Goal: Task Accomplishment & Management: Complete application form

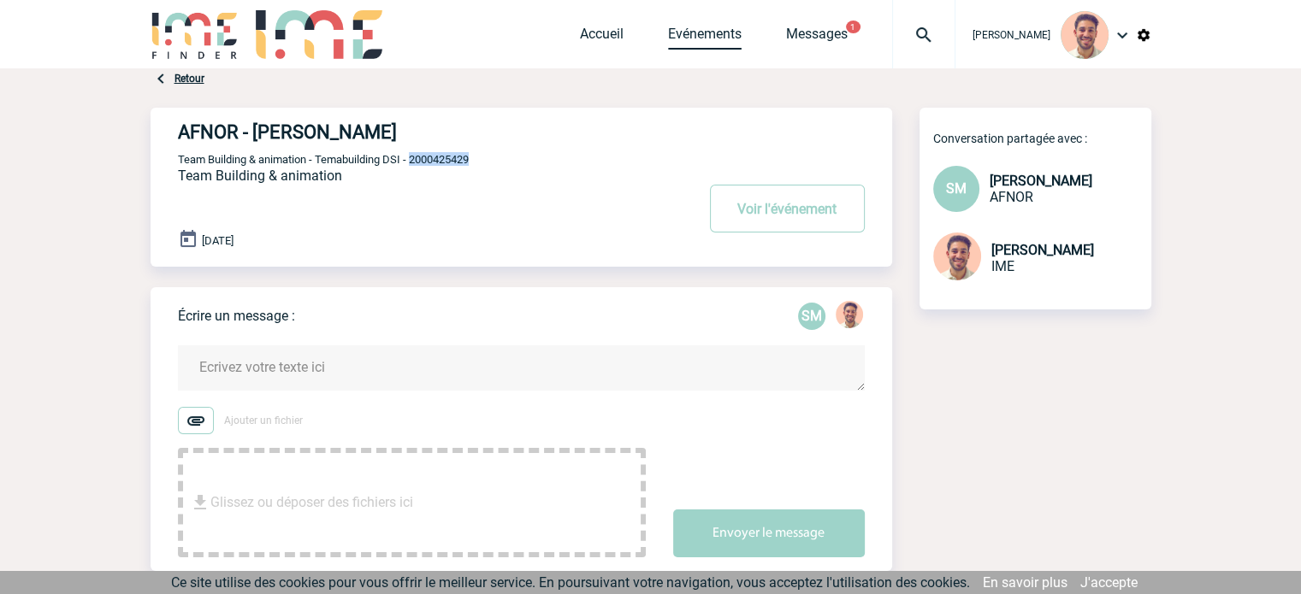
click at [693, 26] on link "Evénements" at bounding box center [705, 38] width 74 height 24
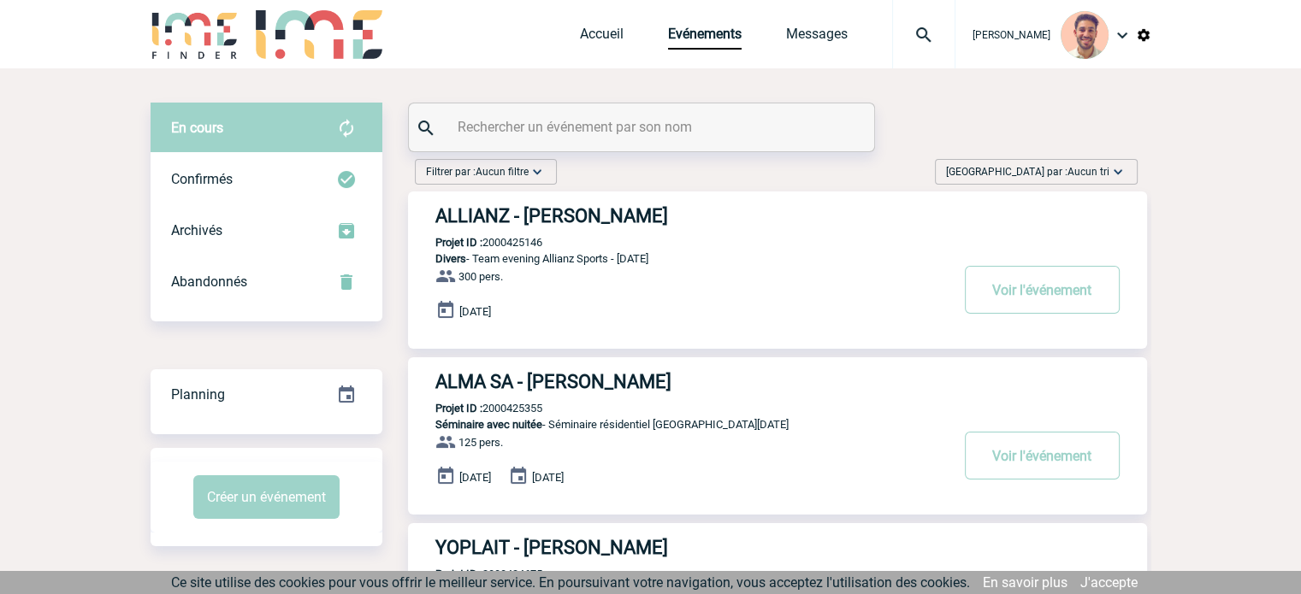
click at [587, 123] on input "text" at bounding box center [643, 127] width 381 height 25
paste input "2000424675"
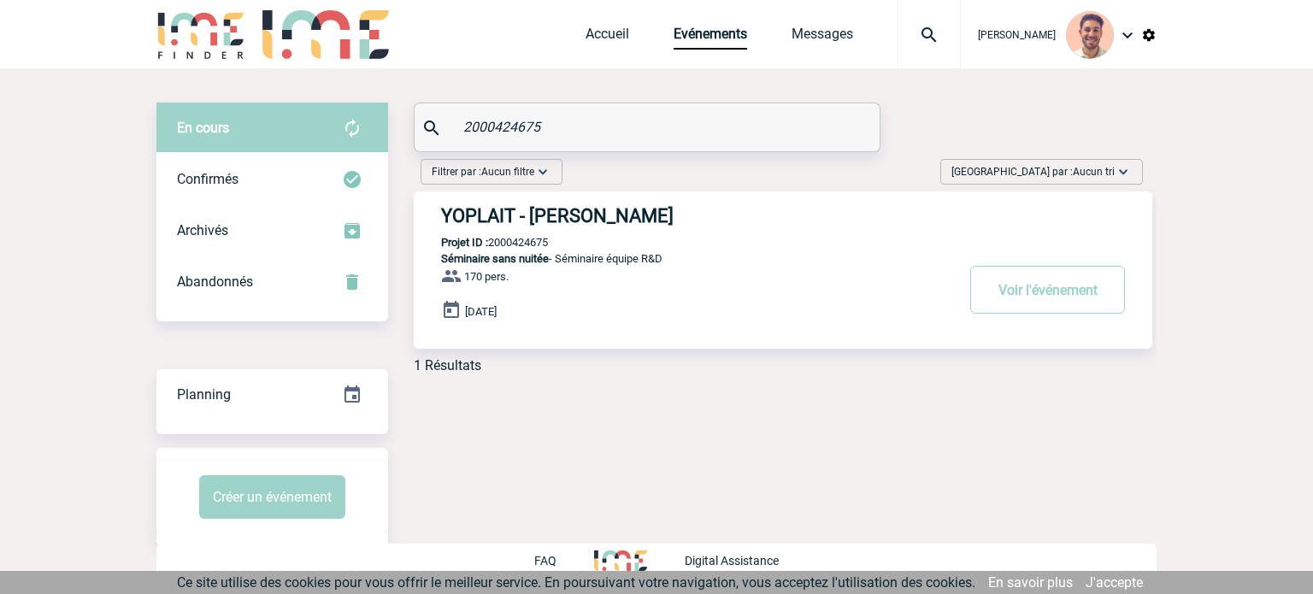
type input "2000424675"
click at [636, 213] on h3 "YOPLAIT - Maud GOUTTENOIRE" at bounding box center [697, 215] width 513 height 21
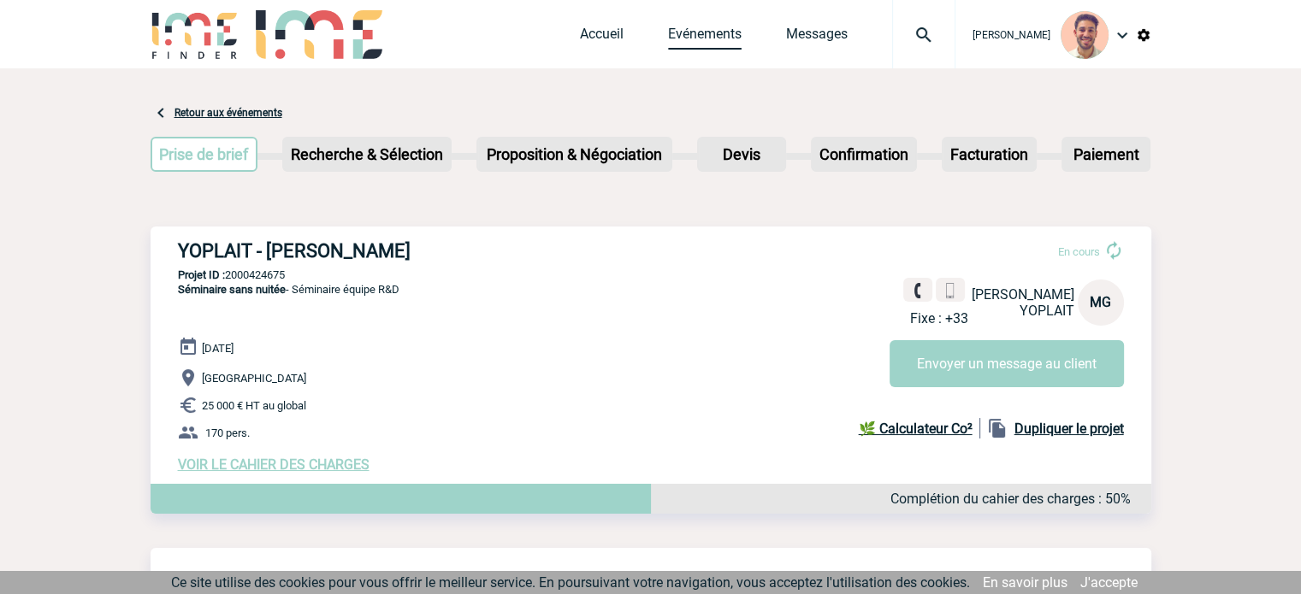
click at [715, 37] on link "Evénements" at bounding box center [705, 38] width 74 height 24
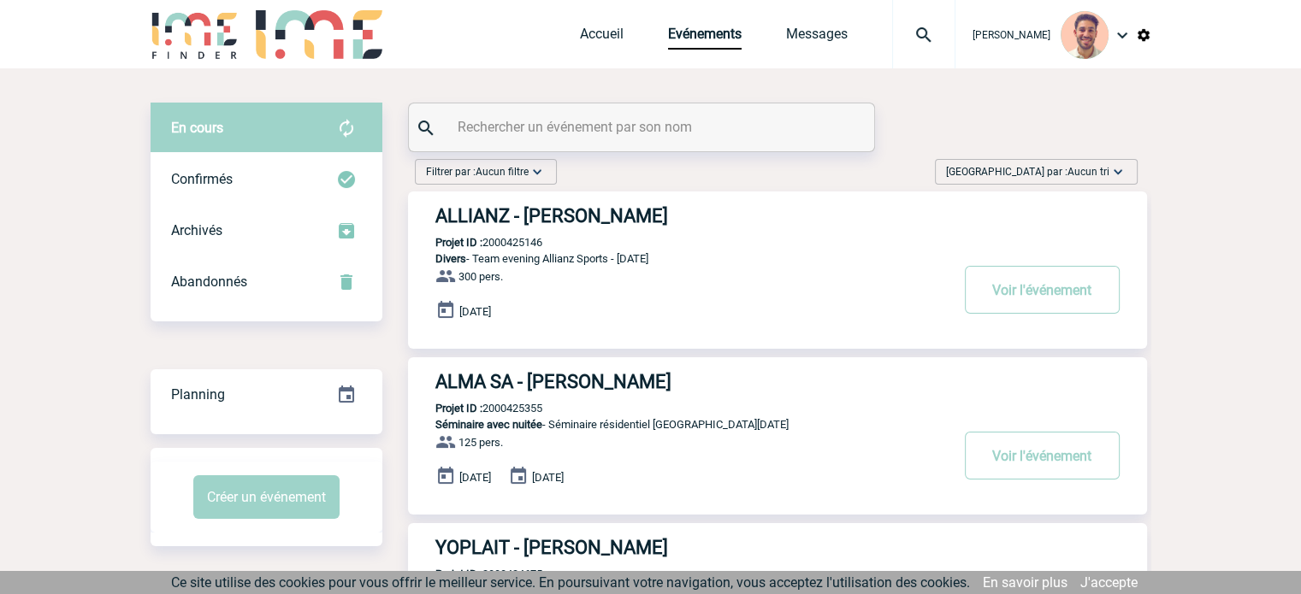
click at [602, 130] on input "text" at bounding box center [643, 127] width 381 height 25
paste input "2000424291"
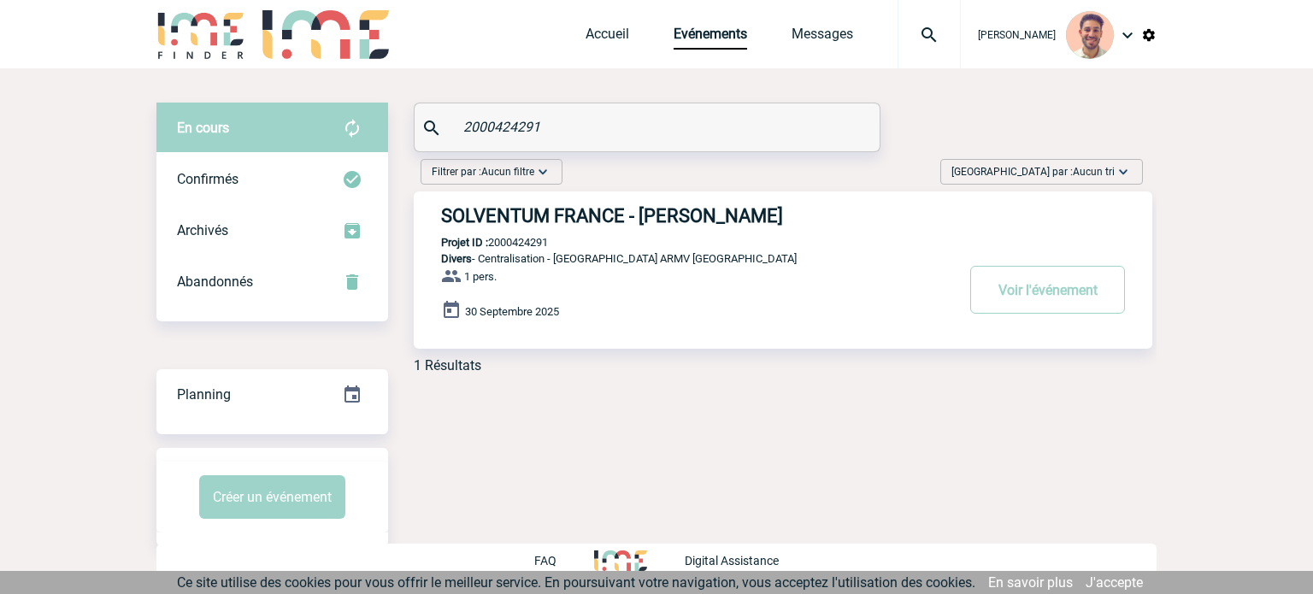
type input "2000424291"
click at [663, 220] on h3 "SOLVENTUM FRANCE - Adeline LE GOFF" at bounding box center [697, 215] width 513 height 21
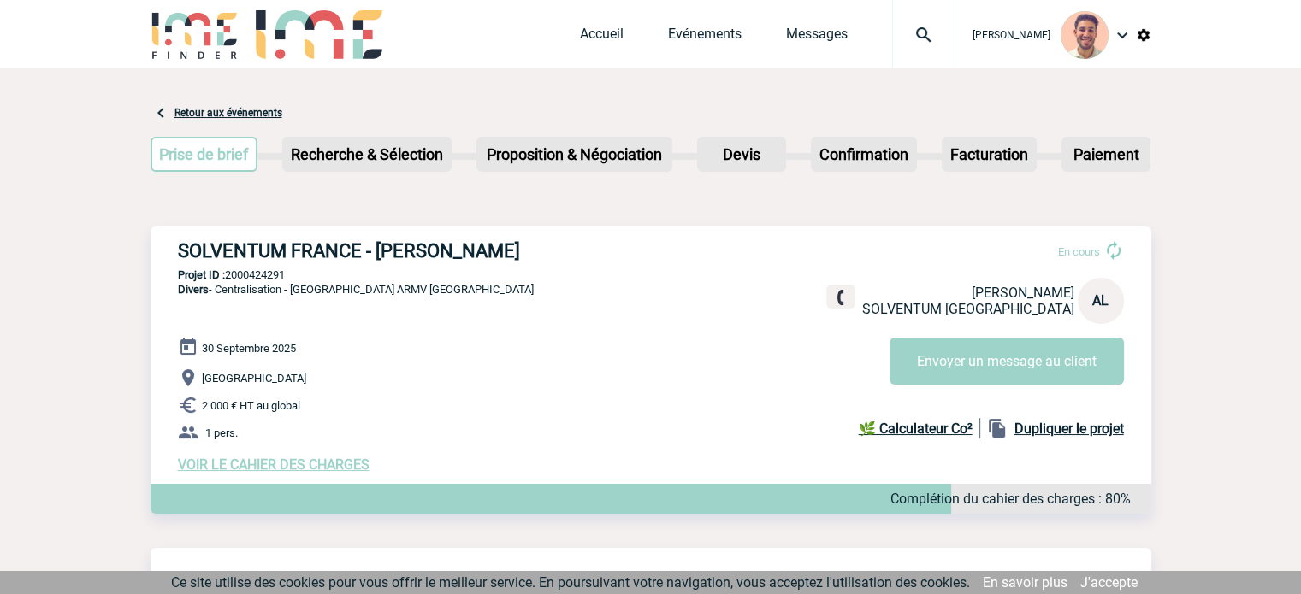
click at [343, 468] on span "VOIR LE CAHIER DES CHARGES" at bounding box center [274, 465] width 192 height 16
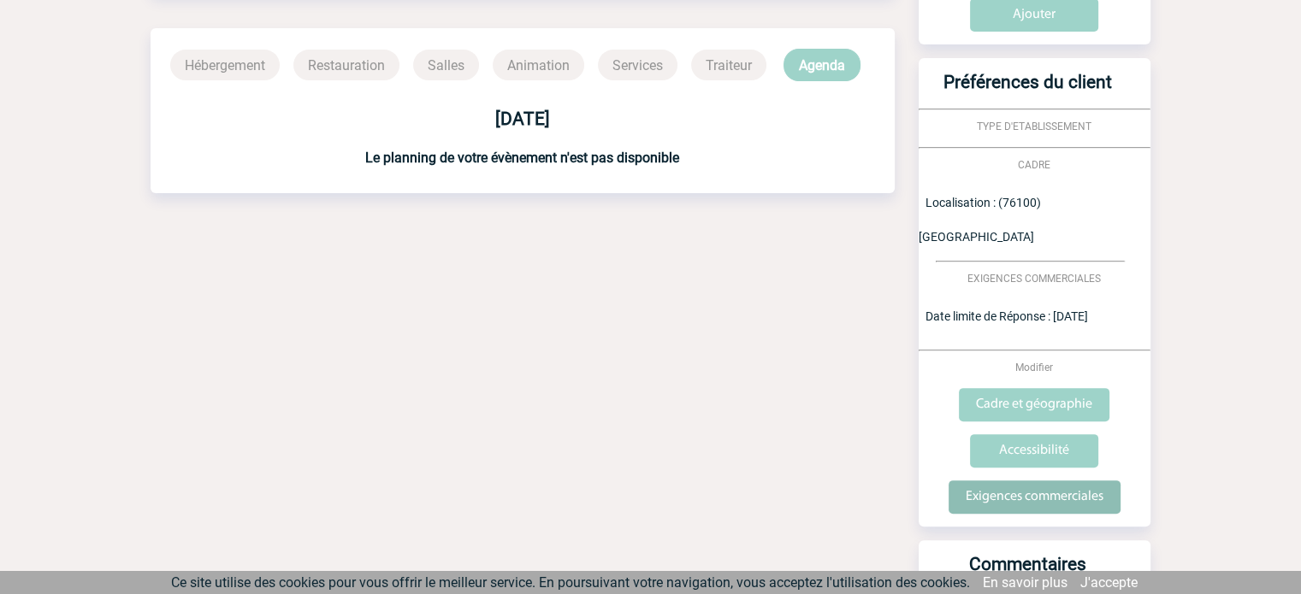
scroll to position [647, 0]
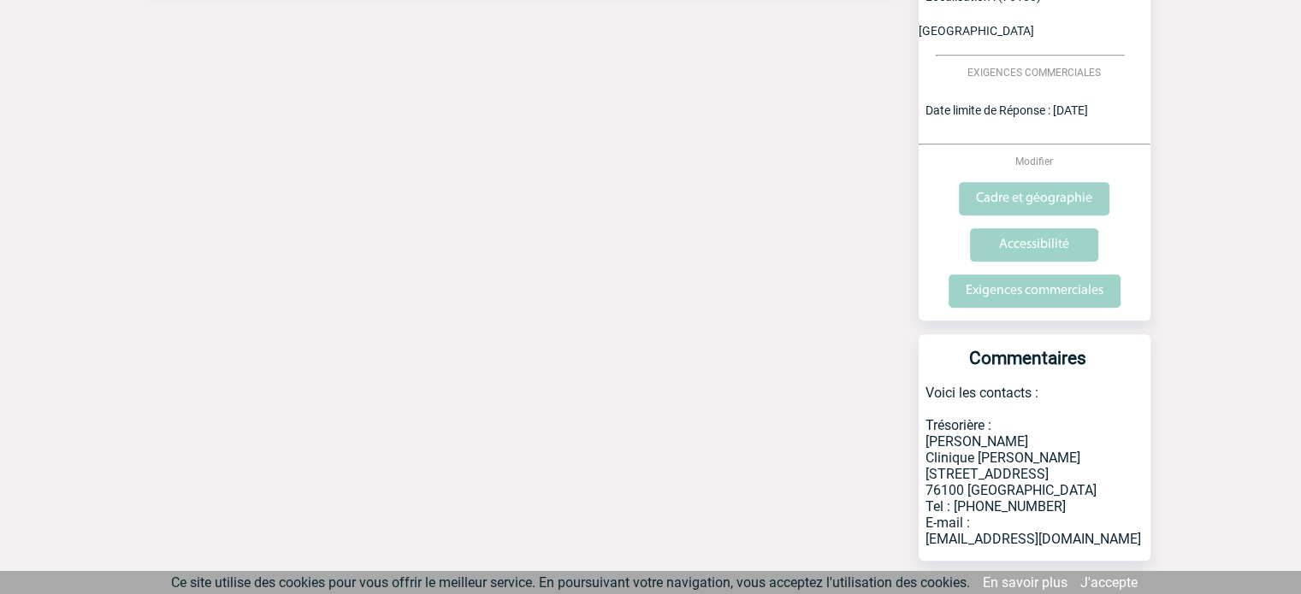
drag, startPoint x: 1067, startPoint y: 496, endPoint x: 996, endPoint y: 443, distance: 88.6
click at [958, 463] on p "Voici les contacts : Trésorière : [PERSON_NAME] Clinique [PERSON_NAME] [STREET_…" at bounding box center [1034, 473] width 232 height 176
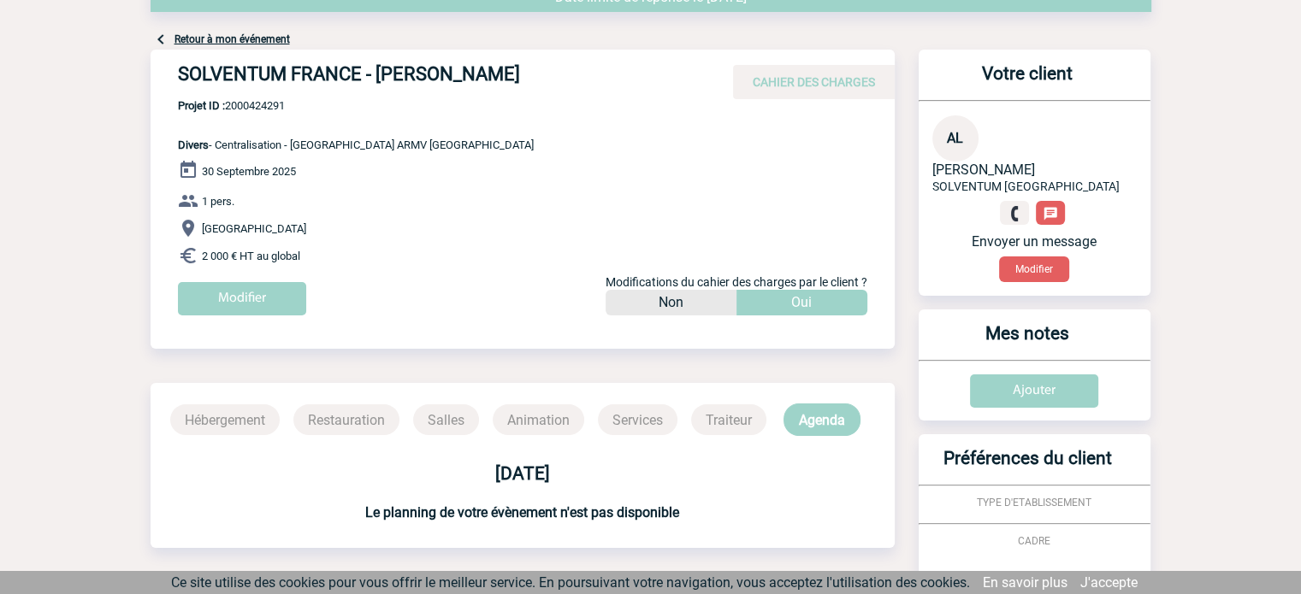
scroll to position [0, 0]
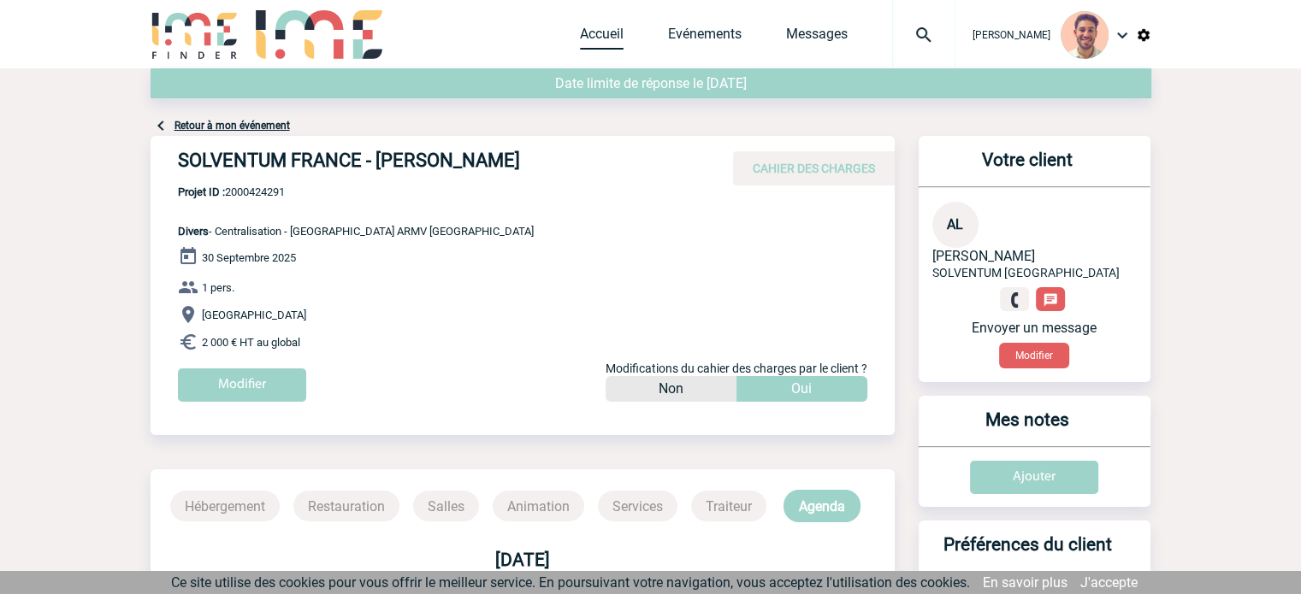
click at [598, 34] on link "Accueil" at bounding box center [602, 38] width 44 height 24
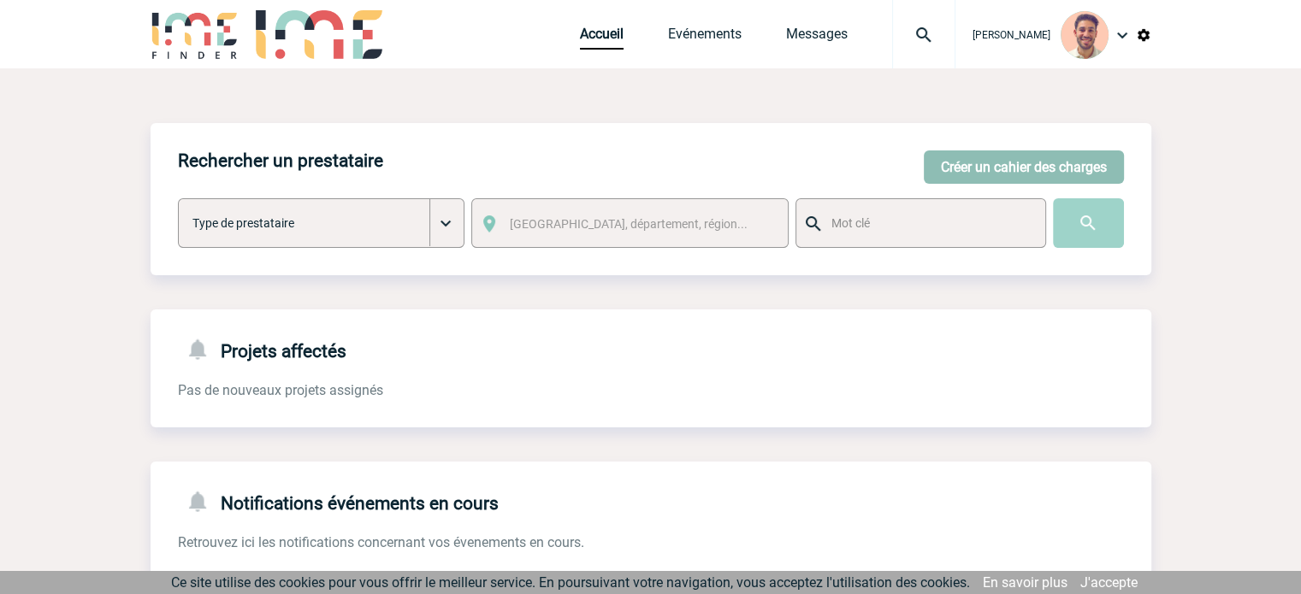
click at [1104, 170] on button "Créer un cahier des charges" at bounding box center [1024, 166] width 200 height 33
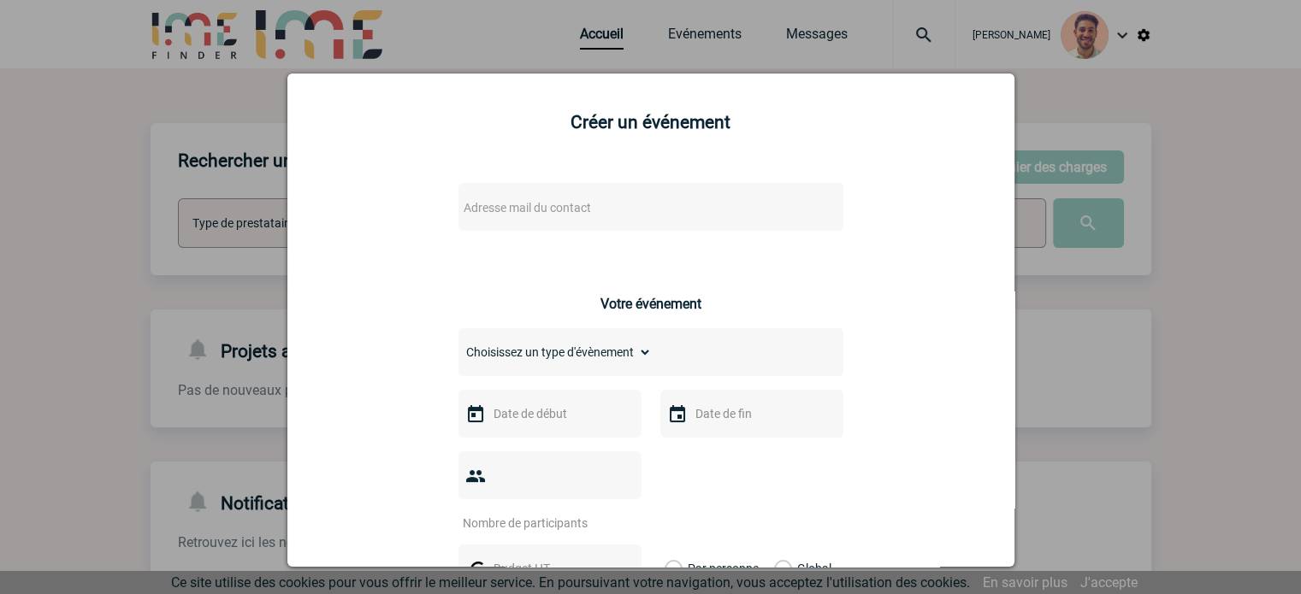
click at [571, 198] on span "Adresse mail du contact" at bounding box center [606, 208] width 299 height 24
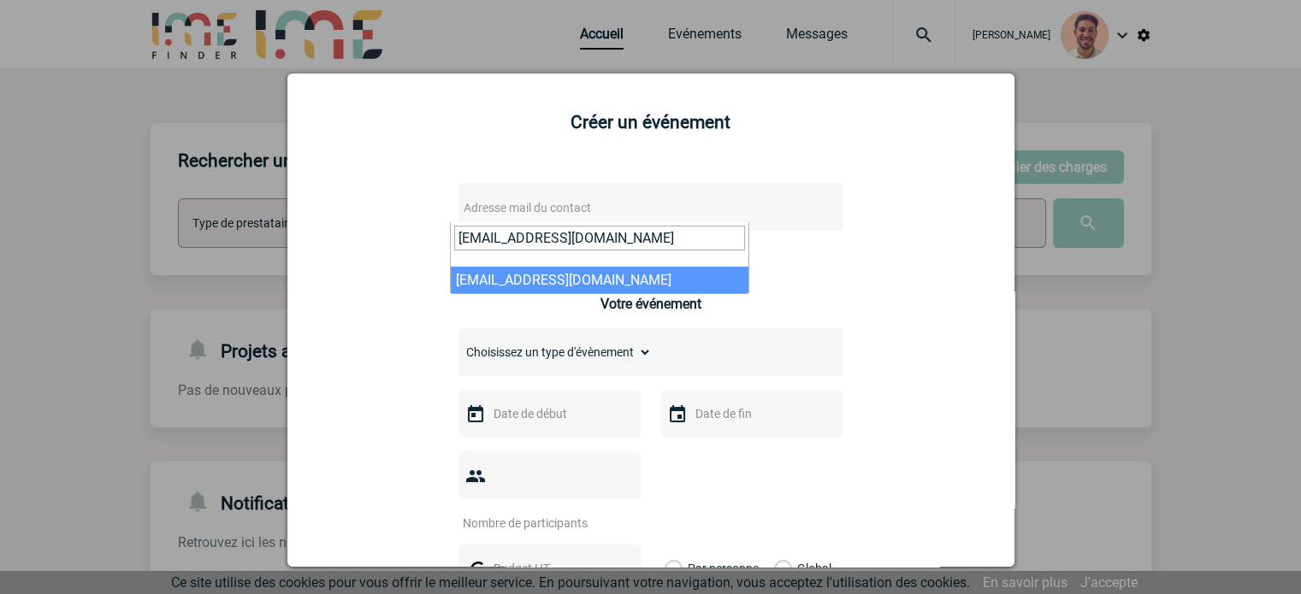
type input "maud.gouttenoire@yoplait.fr"
select select "127057"
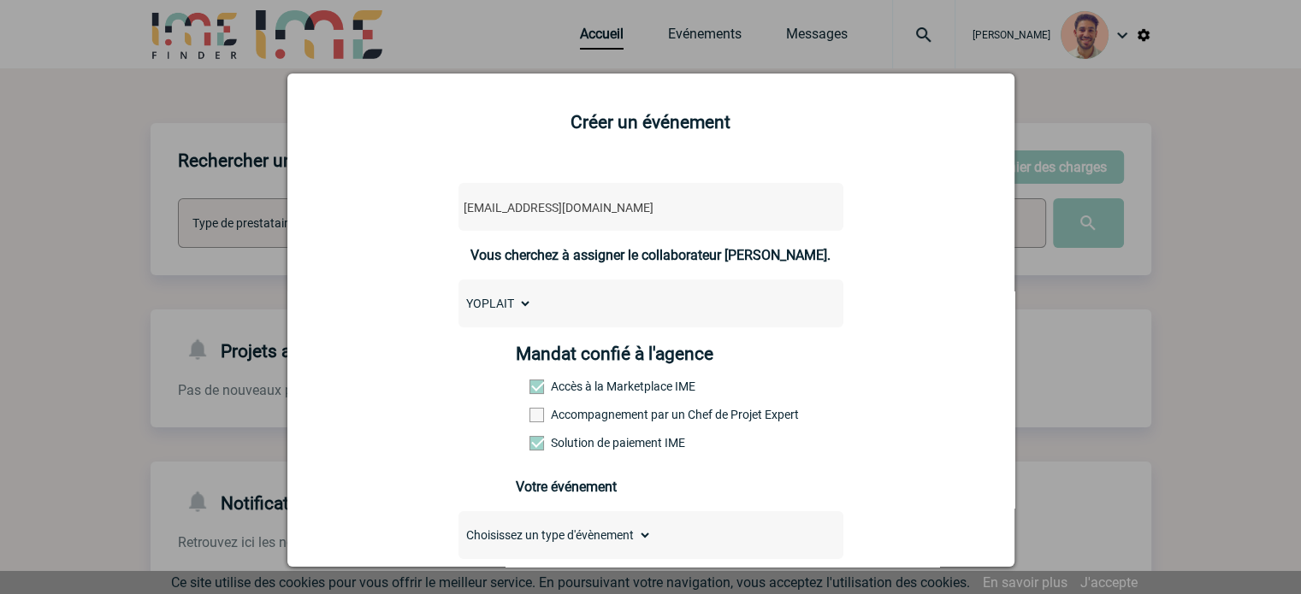
click at [502, 300] on select "YOPLAIT" at bounding box center [495, 304] width 74 height 24
click at [458, 294] on select "YOPLAIT" at bounding box center [495, 304] width 74 height 24
click at [513, 307] on select "YOPLAIT" at bounding box center [495, 304] width 74 height 24
click at [458, 294] on select "YOPLAIT" at bounding box center [495, 304] width 74 height 24
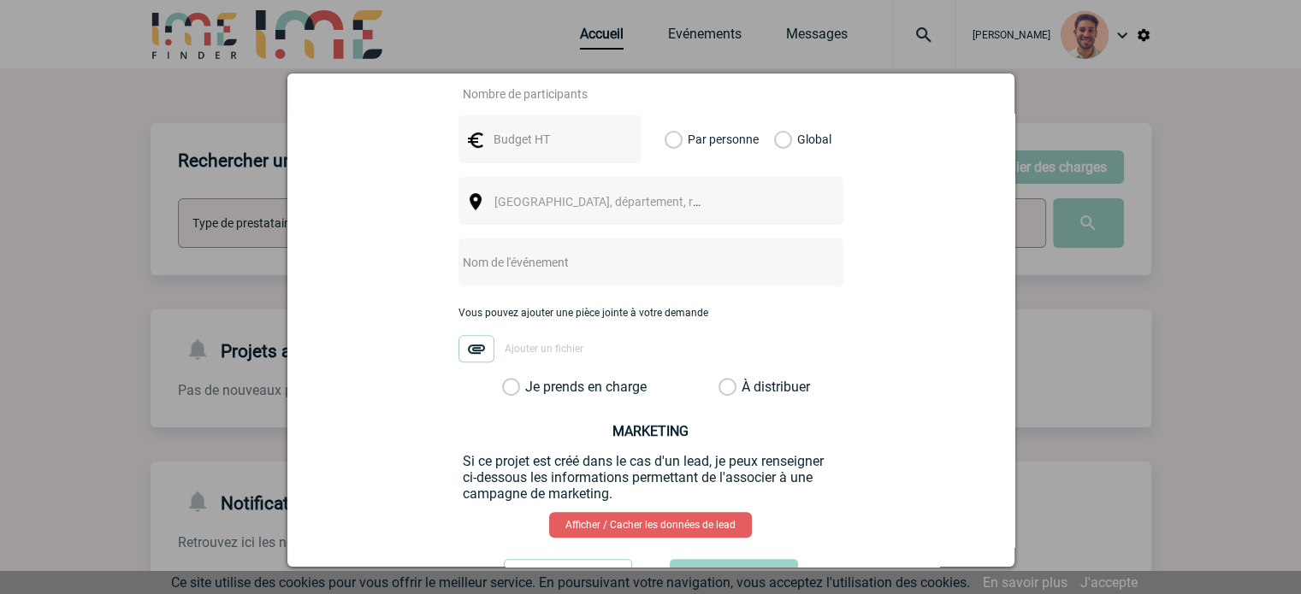
scroll to position [665, 0]
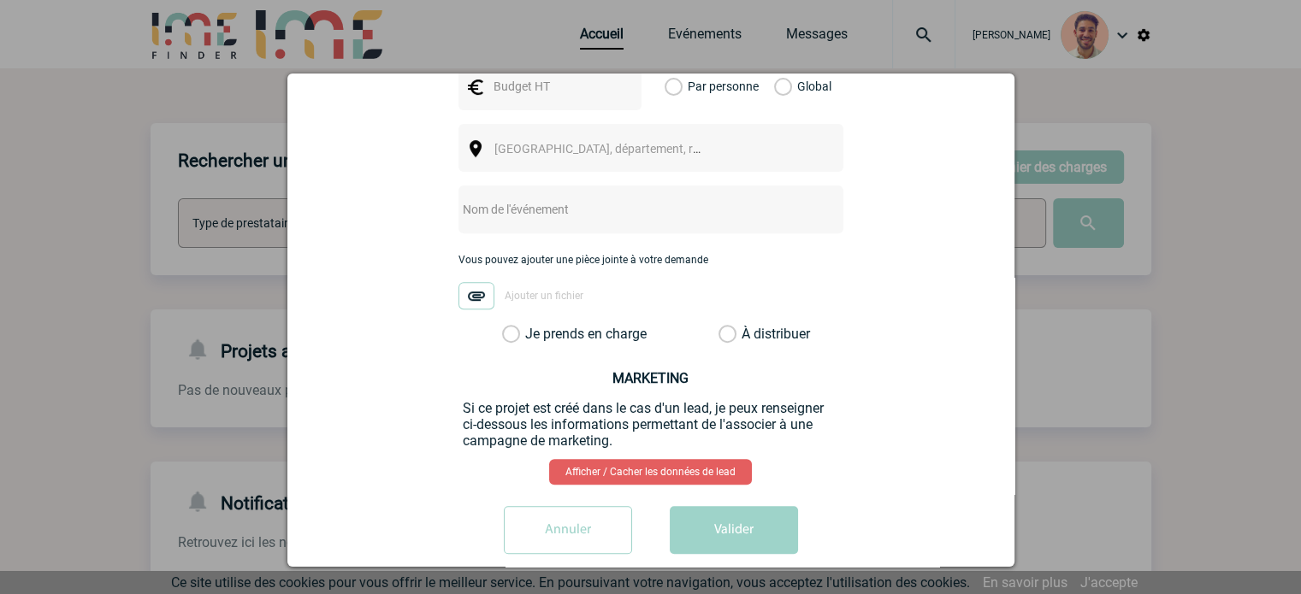
click at [594, 506] on input "Annuler" at bounding box center [568, 530] width 128 height 48
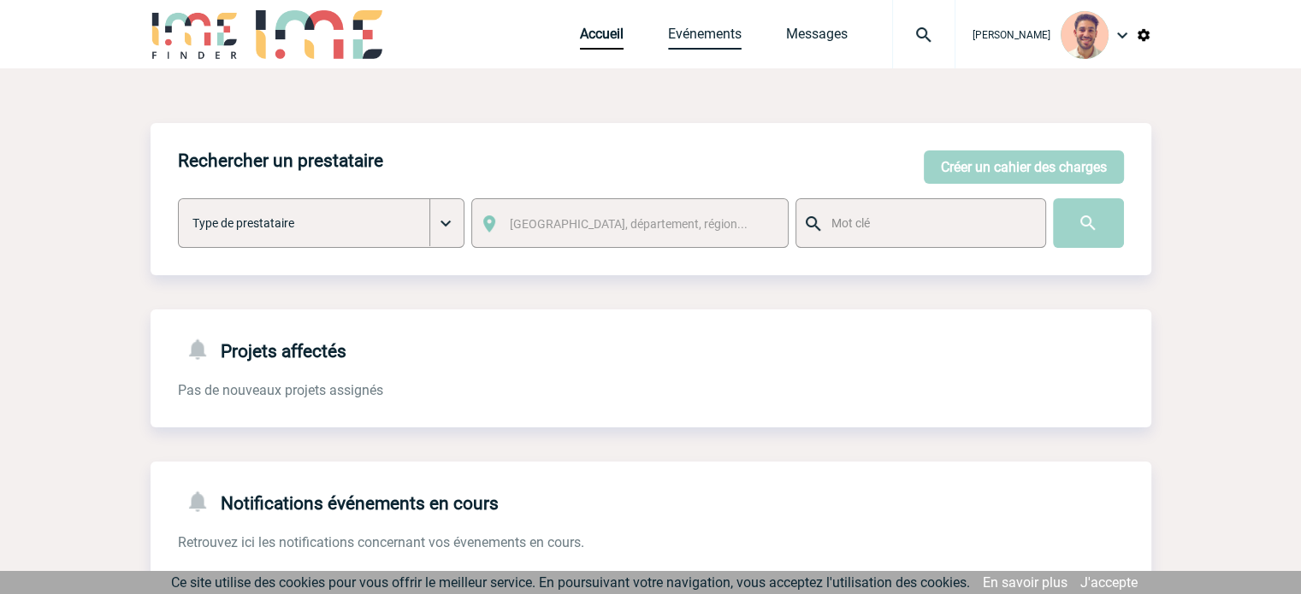
click at [714, 45] on link "Evénements" at bounding box center [705, 38] width 74 height 24
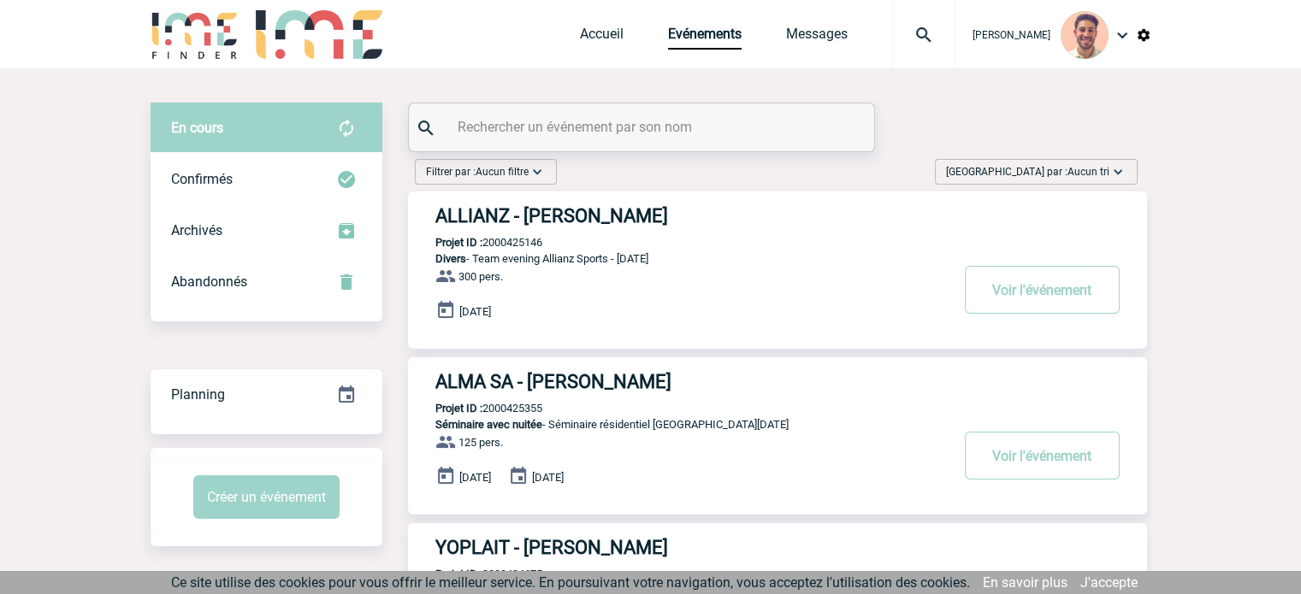
click at [636, 137] on div at bounding box center [641, 127] width 465 height 48
paste input "2000425164"
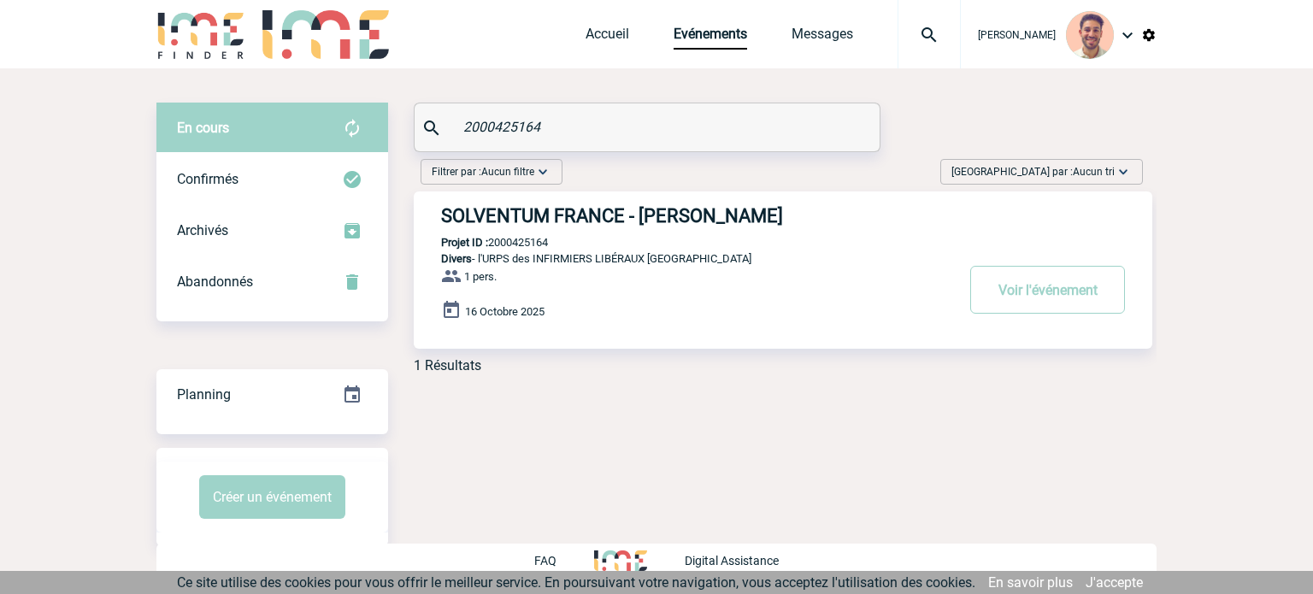
type input "2000425164"
click at [571, 221] on h3 "SOLVENTUM FRANCE - [PERSON_NAME]" at bounding box center [697, 215] width 513 height 21
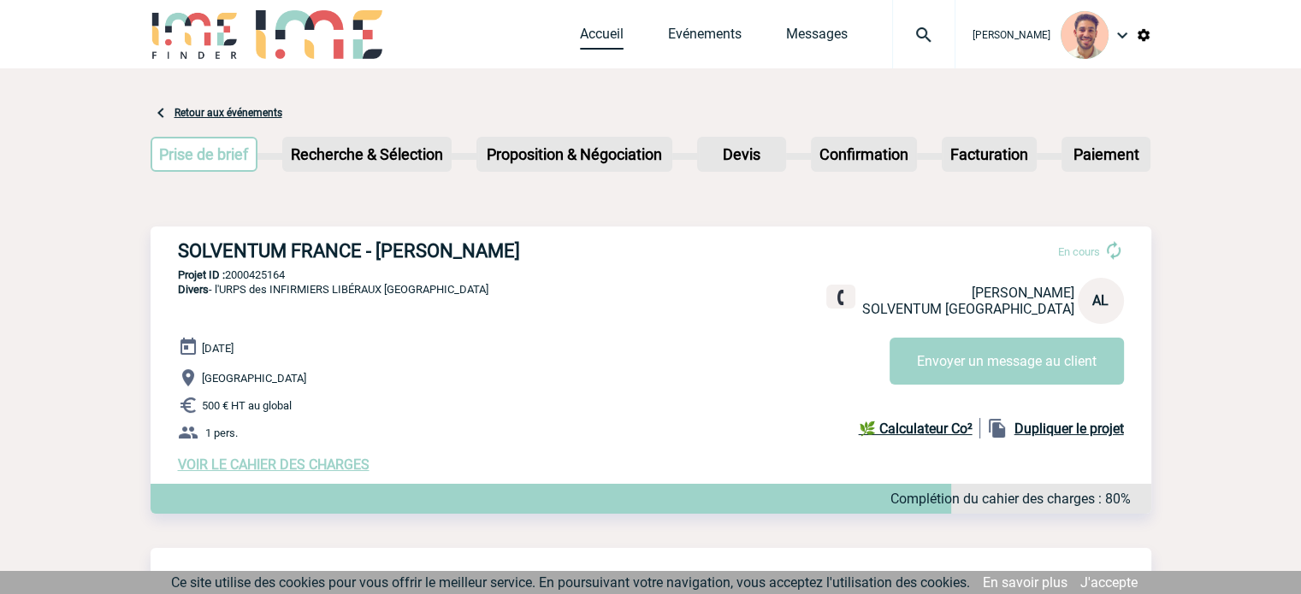
click at [605, 30] on link "Accueil" at bounding box center [602, 38] width 44 height 24
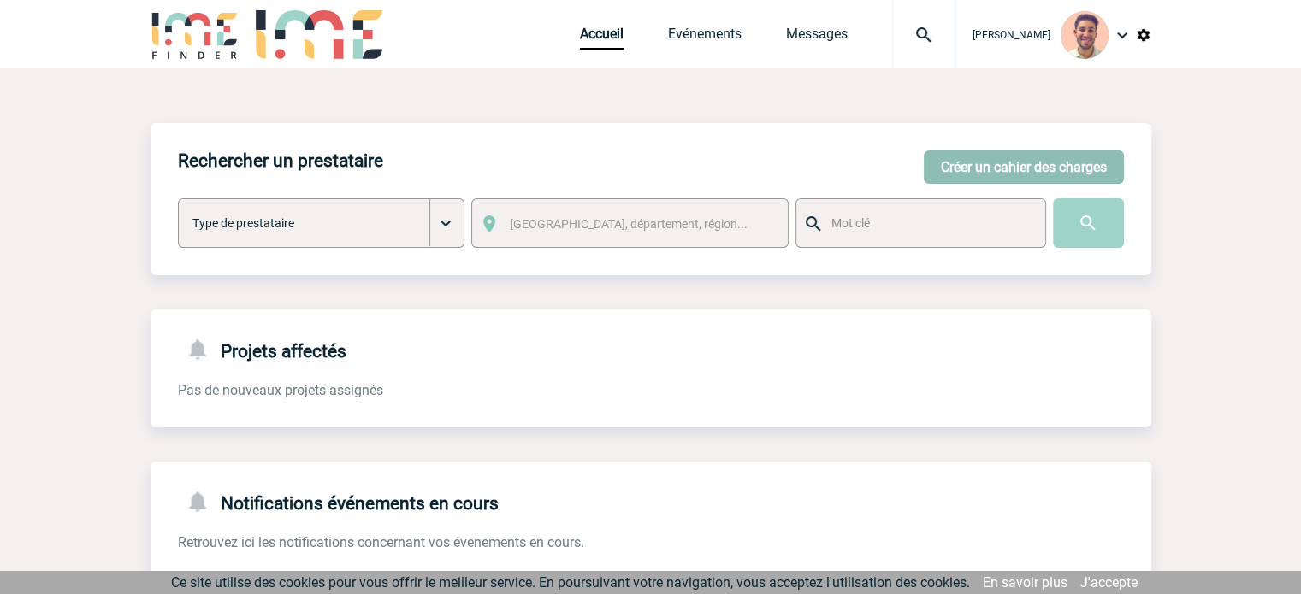
click at [1060, 170] on button "Créer un cahier des charges" at bounding box center [1024, 166] width 200 height 33
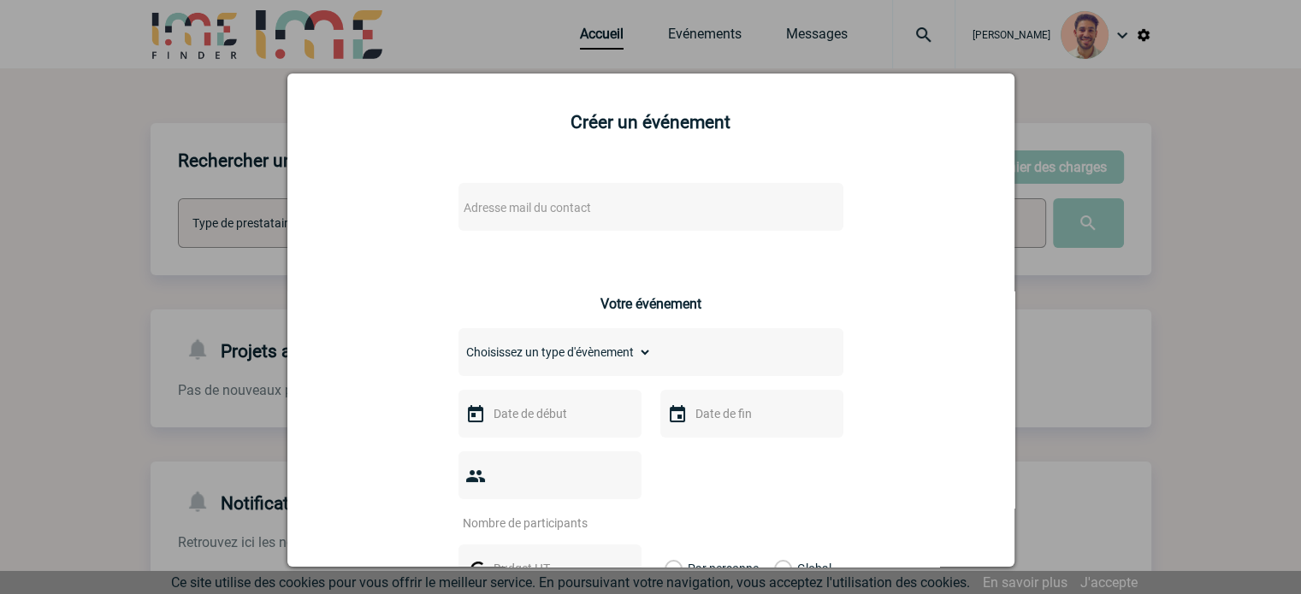
click at [681, 197] on div "Adresse mail du contact" at bounding box center [650, 207] width 385 height 48
click at [647, 216] on span "Adresse mail du contact" at bounding box center [606, 208] width 299 height 24
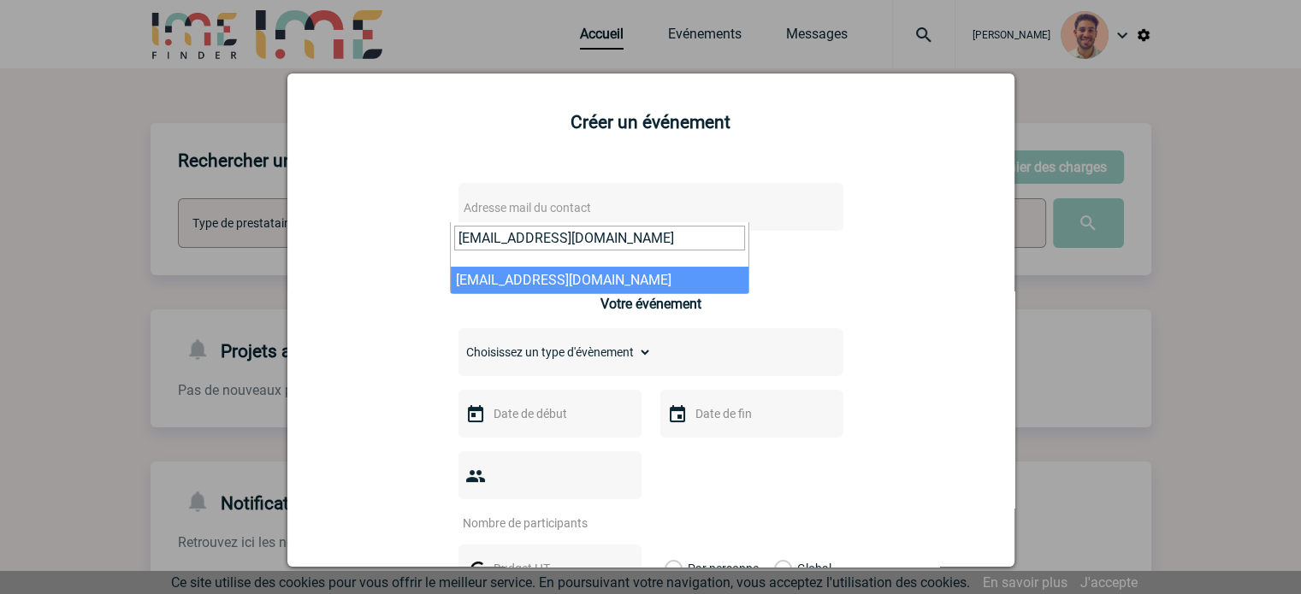
type input "maud.gouttenoire@yoplait.fr"
select select "127057"
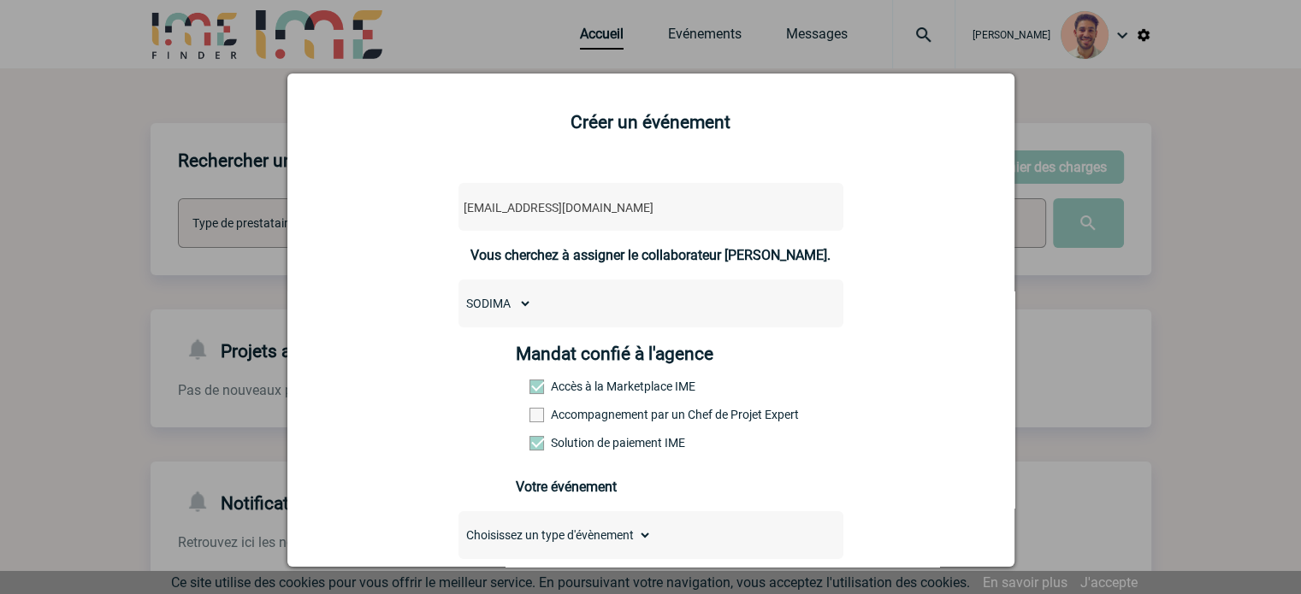
click at [500, 300] on select "SODIMA YOPLAIT" at bounding box center [495, 304] width 74 height 24
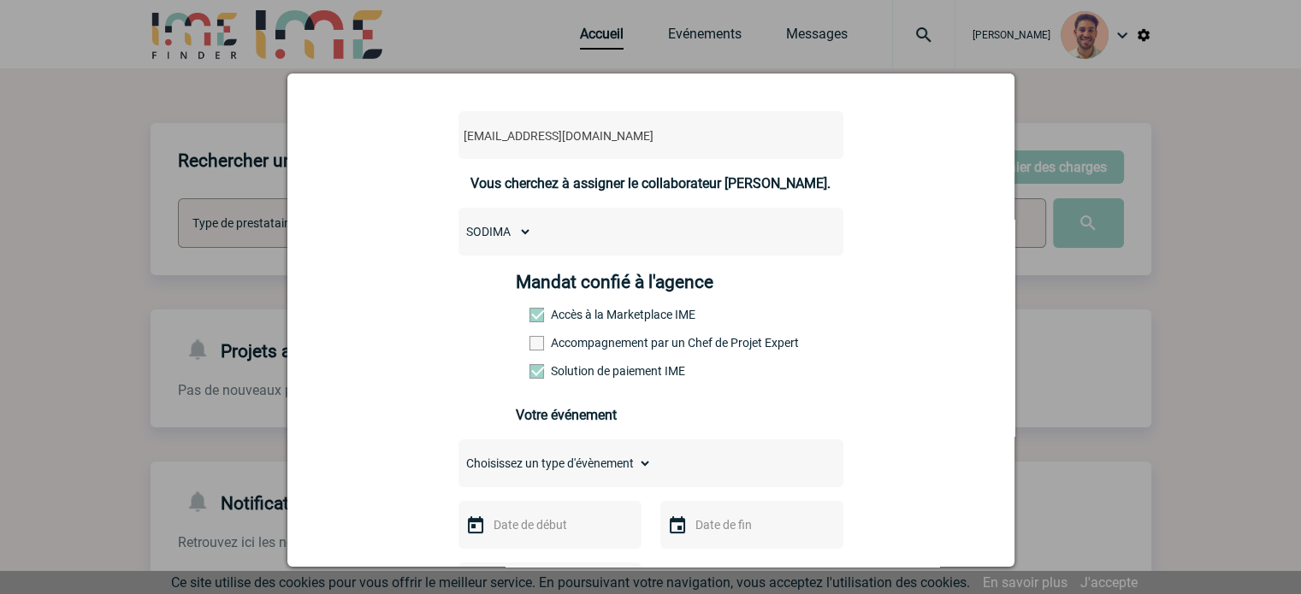
scroll to position [171, 0]
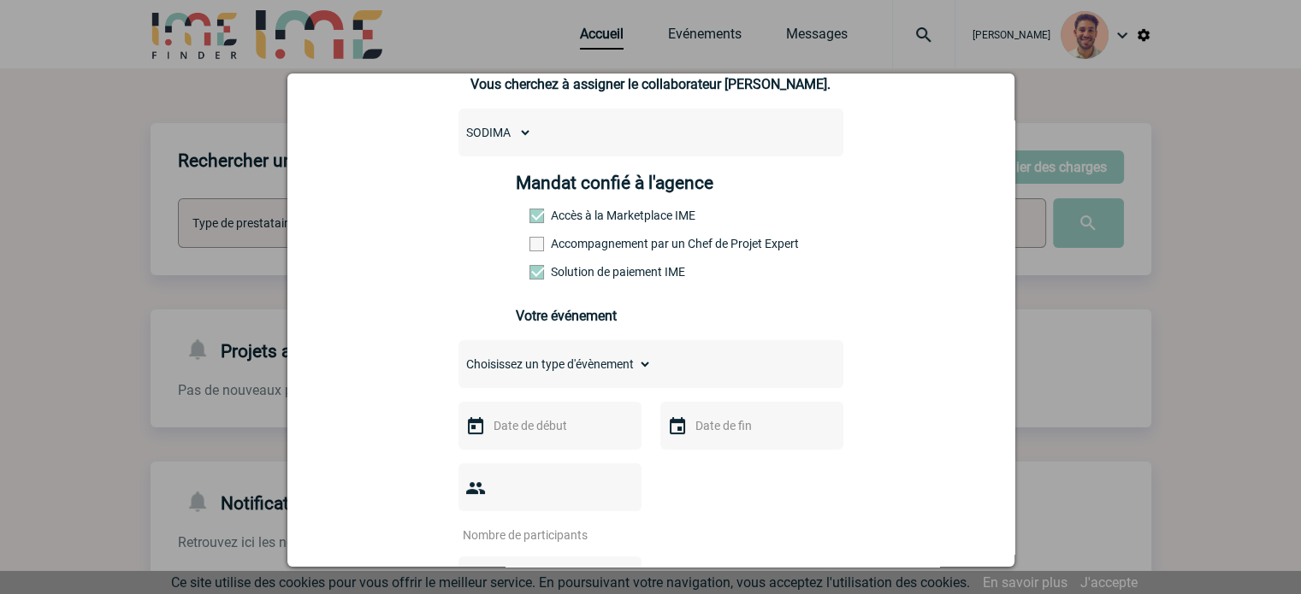
click at [592, 376] on select "Choisissez un type d'évènement Séminaire avec nuitée Séminaire sans nuitée Repa…" at bounding box center [554, 364] width 193 height 24
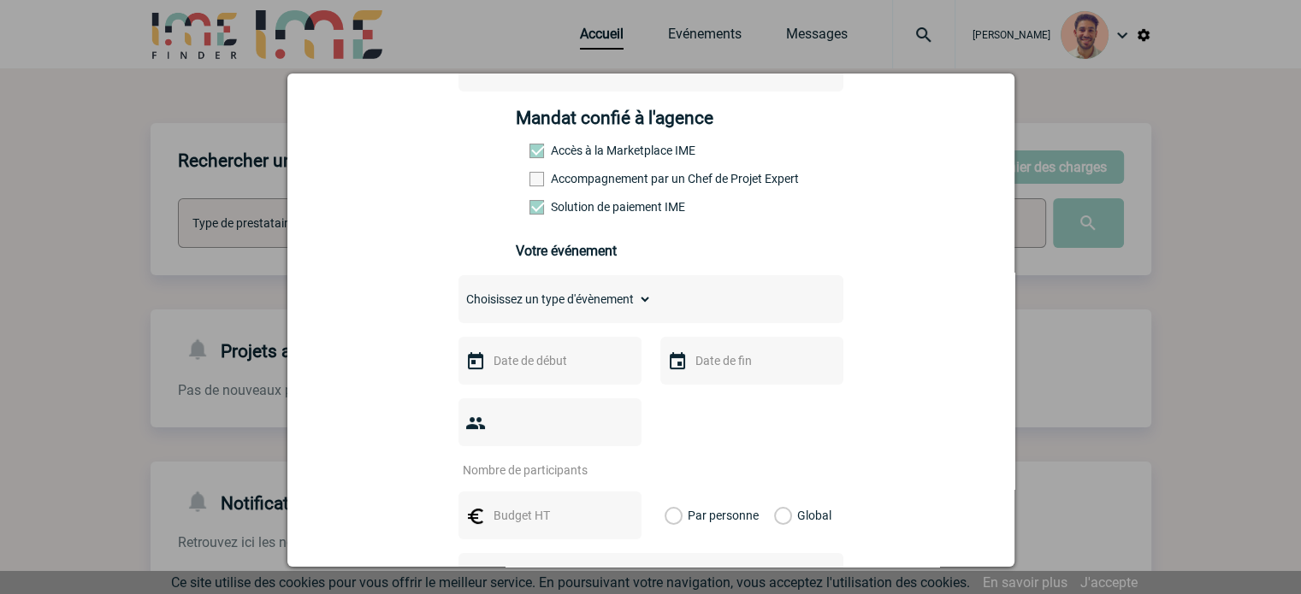
scroll to position [342, 0]
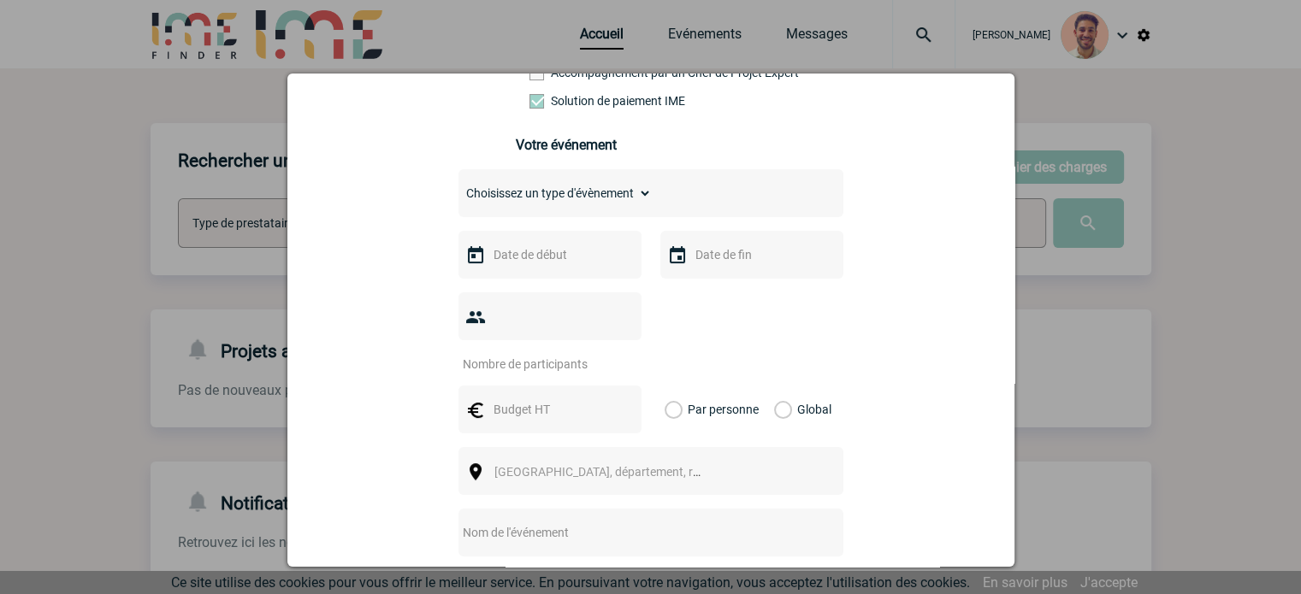
click at [578, 198] on select "Choisissez un type d'évènement Séminaire avec nuitée Séminaire sans nuitée Repa…" at bounding box center [554, 193] width 193 height 24
select select "2"
click at [458, 186] on select "Choisissez un type d'évènement Séminaire avec nuitée Séminaire sans nuitée Repa…" at bounding box center [554, 193] width 193 height 24
click at [556, 257] on input "text" at bounding box center [548, 255] width 118 height 22
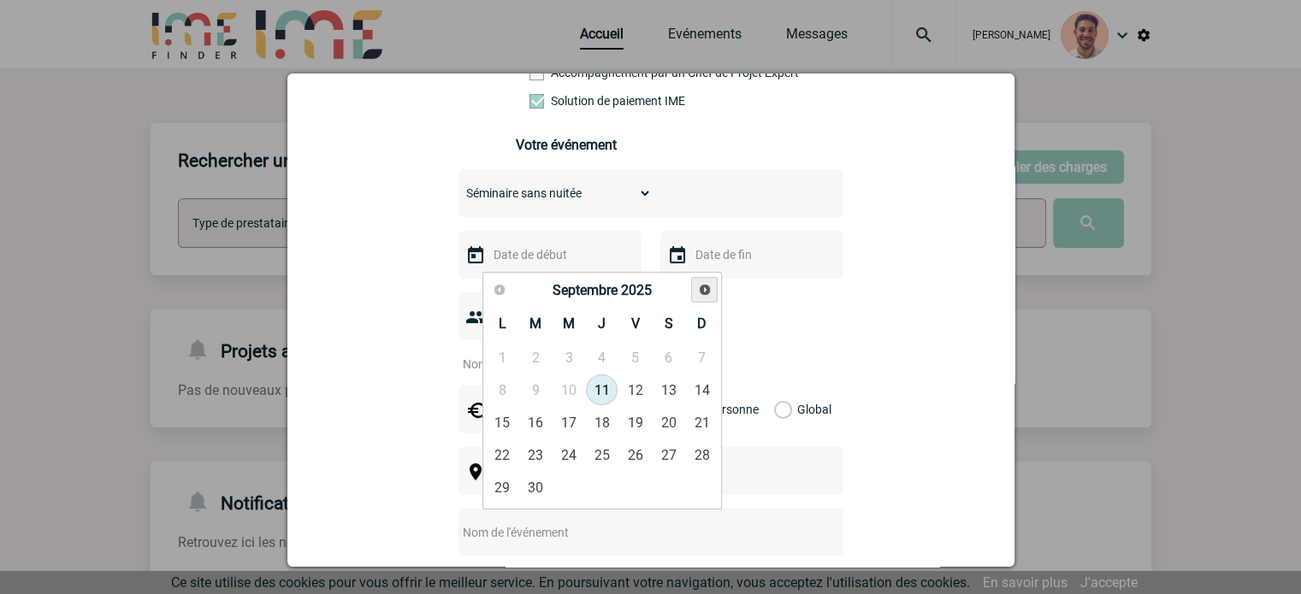
click at [710, 289] on span "Suivant" at bounding box center [705, 290] width 14 height 14
click at [711, 289] on link "Suivant" at bounding box center [704, 290] width 27 height 27
click at [711, 287] on span "Suivant" at bounding box center [705, 290] width 14 height 14
click at [709, 286] on span "Suivant" at bounding box center [705, 290] width 14 height 14
click at [575, 481] on link "28" at bounding box center [569, 487] width 32 height 31
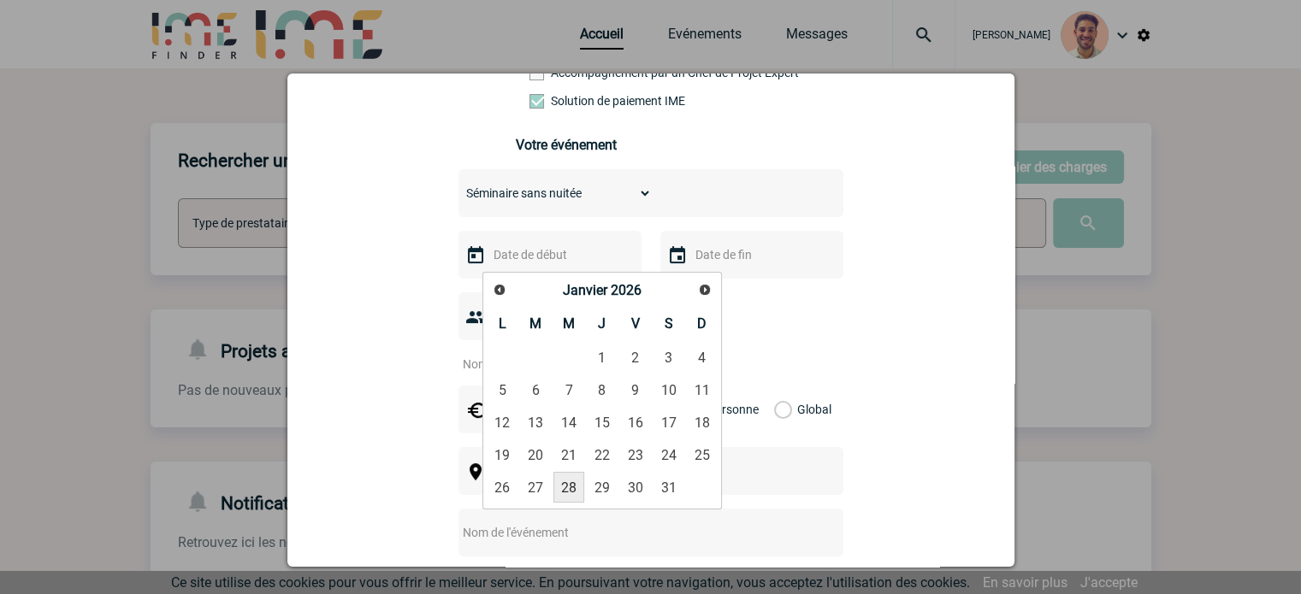
type input "28-01-2026"
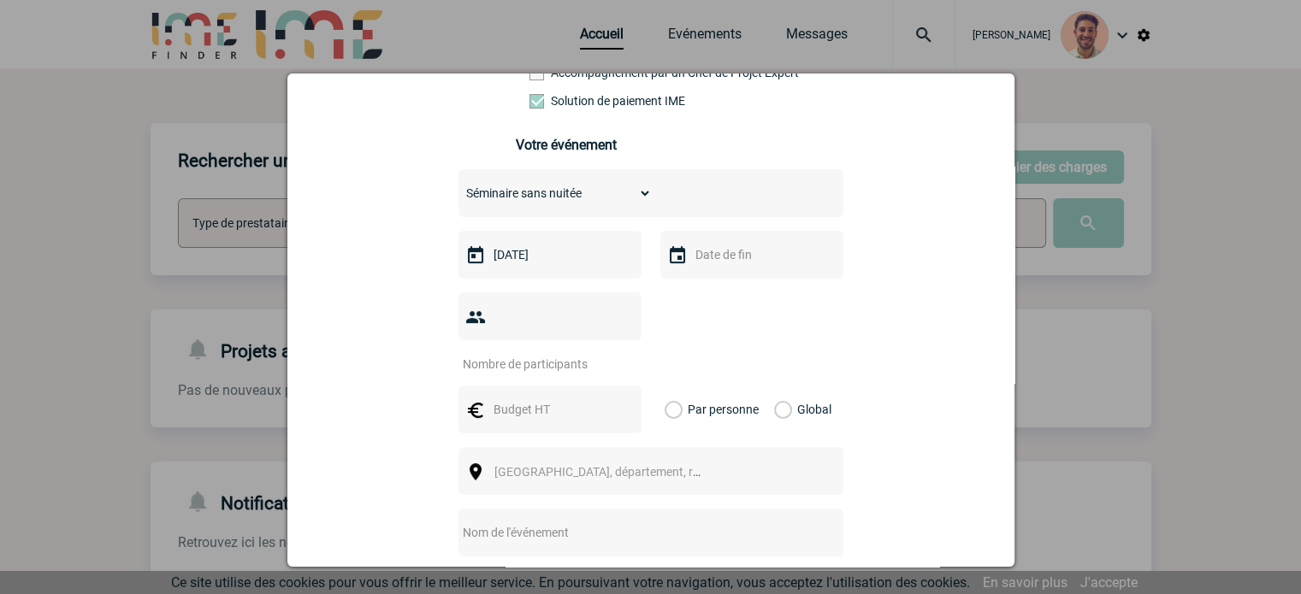
click at [564, 333] on div at bounding box center [549, 316] width 183 height 48
click at [566, 353] on input "number" at bounding box center [538, 364] width 161 height 22
type input "100"
click at [558, 465] on span "Ville, département, région..." at bounding box center [613, 472] width 238 height 14
click at [513, 398] on input "text" at bounding box center [548, 409] width 118 height 22
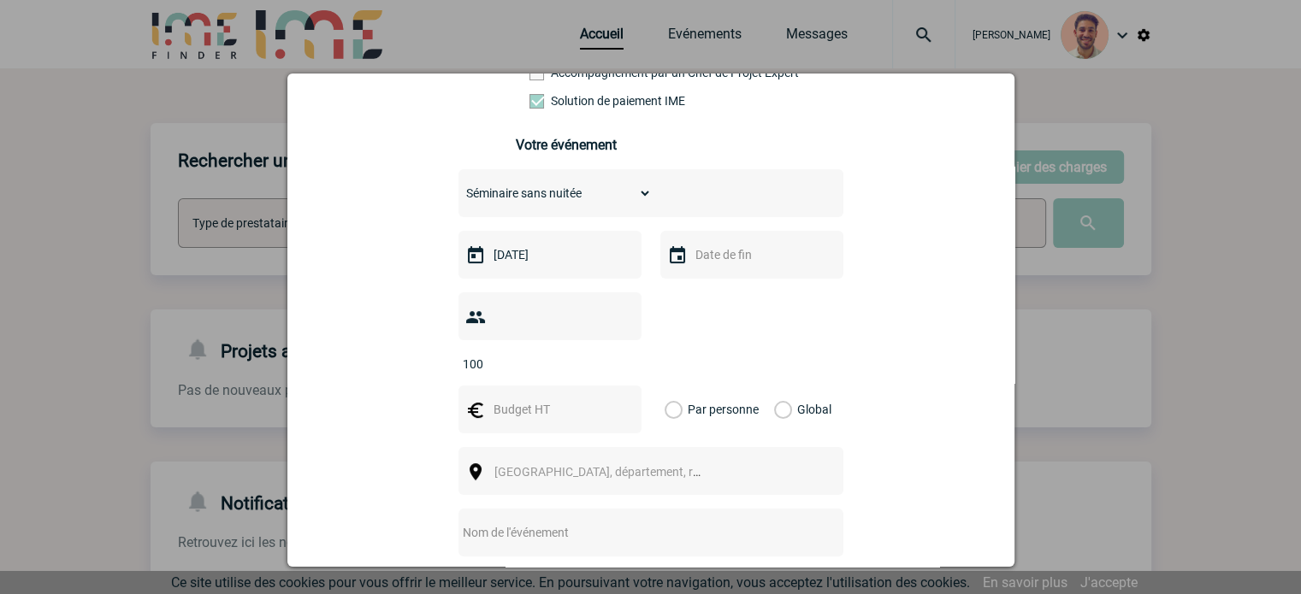
click at [544, 398] on input "text" at bounding box center [548, 409] width 118 height 22
type input "30000"
click at [775, 386] on label "Global" at bounding box center [779, 410] width 11 height 48
click at [0, 0] on input "Global" at bounding box center [0, 0] width 0 height 0
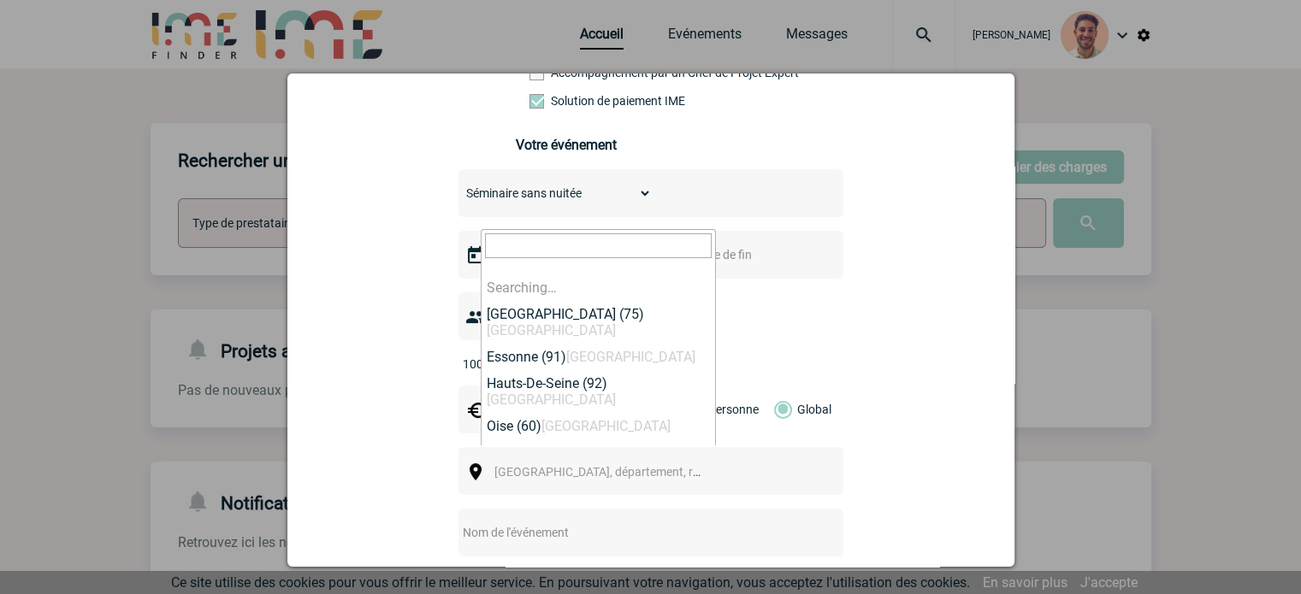
click at [605, 465] on span "Ville, département, région..." at bounding box center [613, 472] width 238 height 14
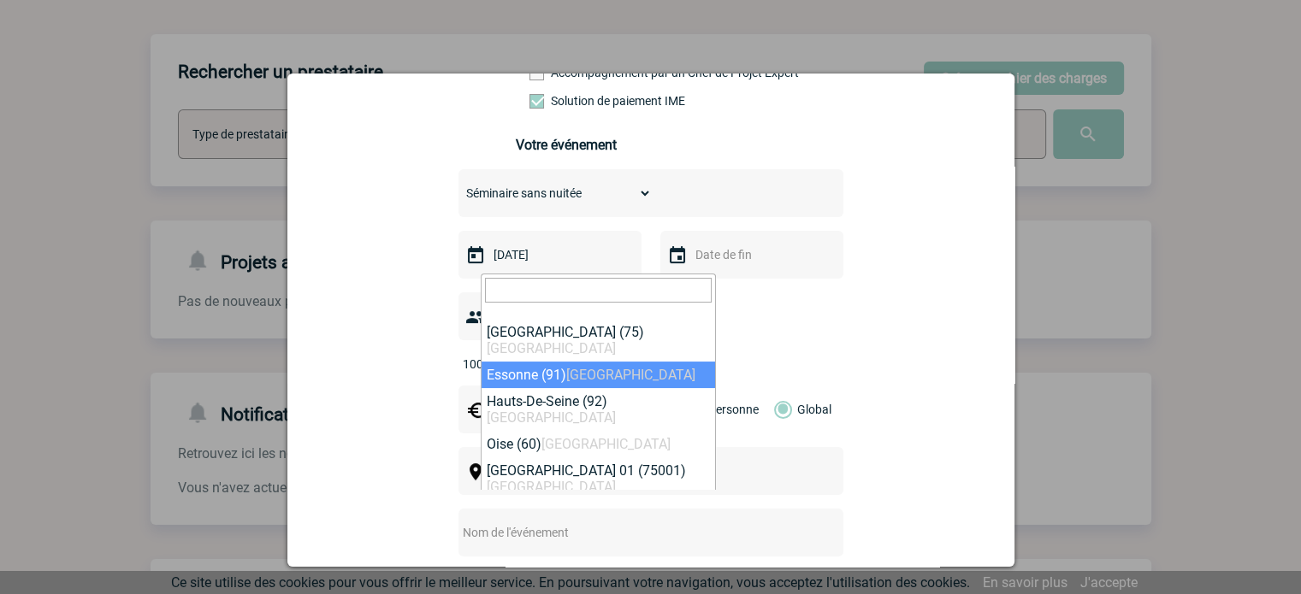
scroll to position [86, 0]
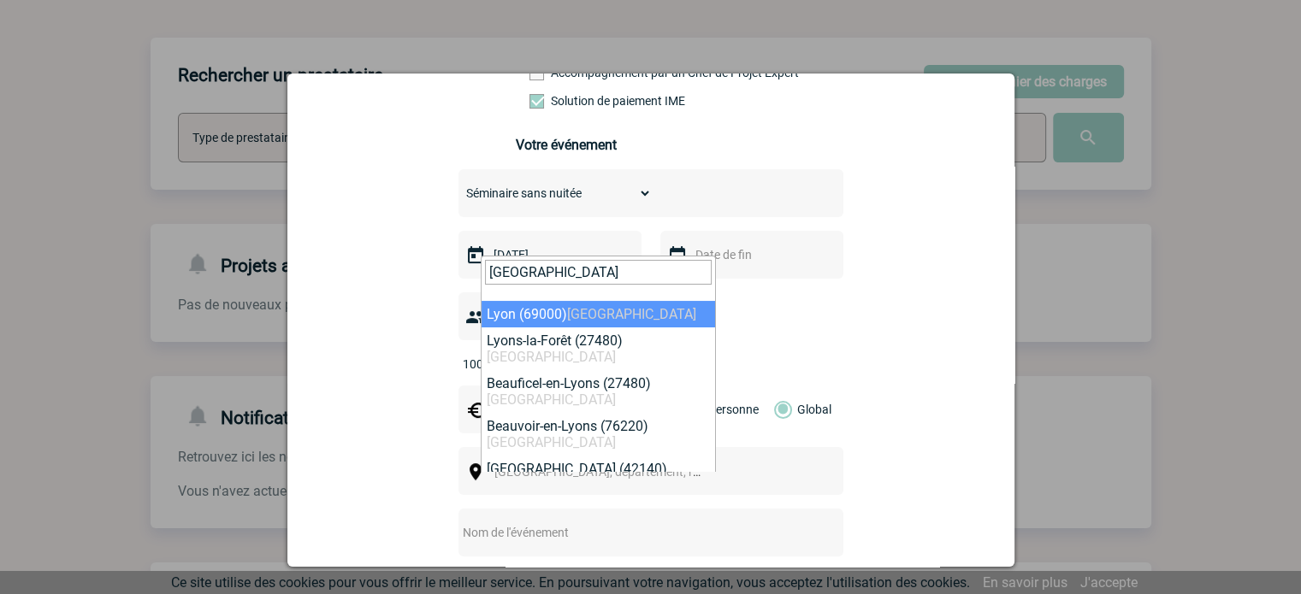
type input "LYON"
select select "36544"
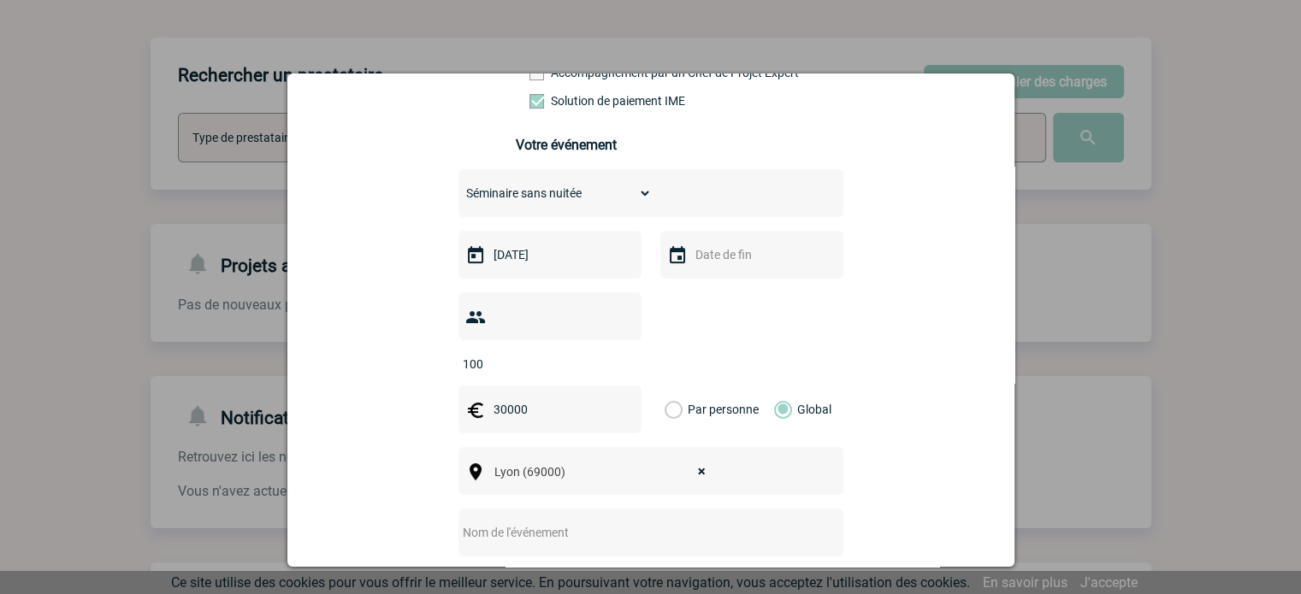
click at [537, 522] on input "text" at bounding box center [627, 533] width 339 height 22
type input "r"
paste input "équipe Alimentation Durable Yoplait (dont"
type input "Réunion équipe Alimentation Durable Yoplait"
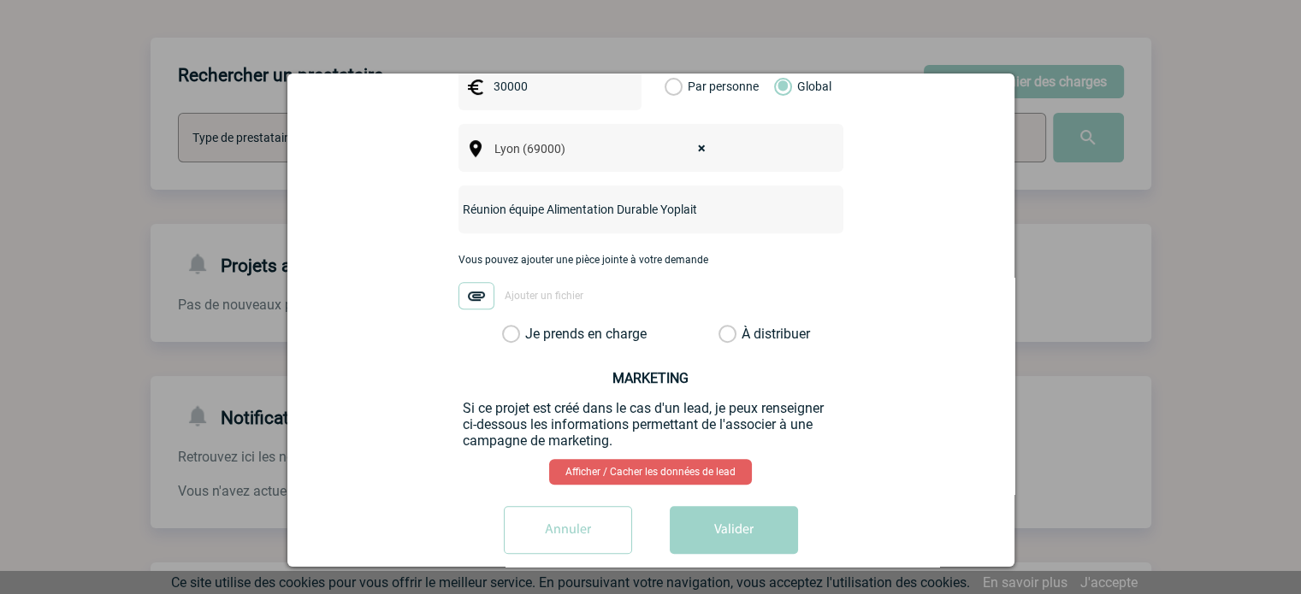
drag, startPoint x: 499, startPoint y: 305, endPoint x: 698, endPoint y: 341, distance: 202.4
click at [502, 326] on label "Je prends en charge" at bounding box center [516, 334] width 29 height 17
click at [0, 0] on input "Je prends en charge" at bounding box center [0, 0] width 0 height 0
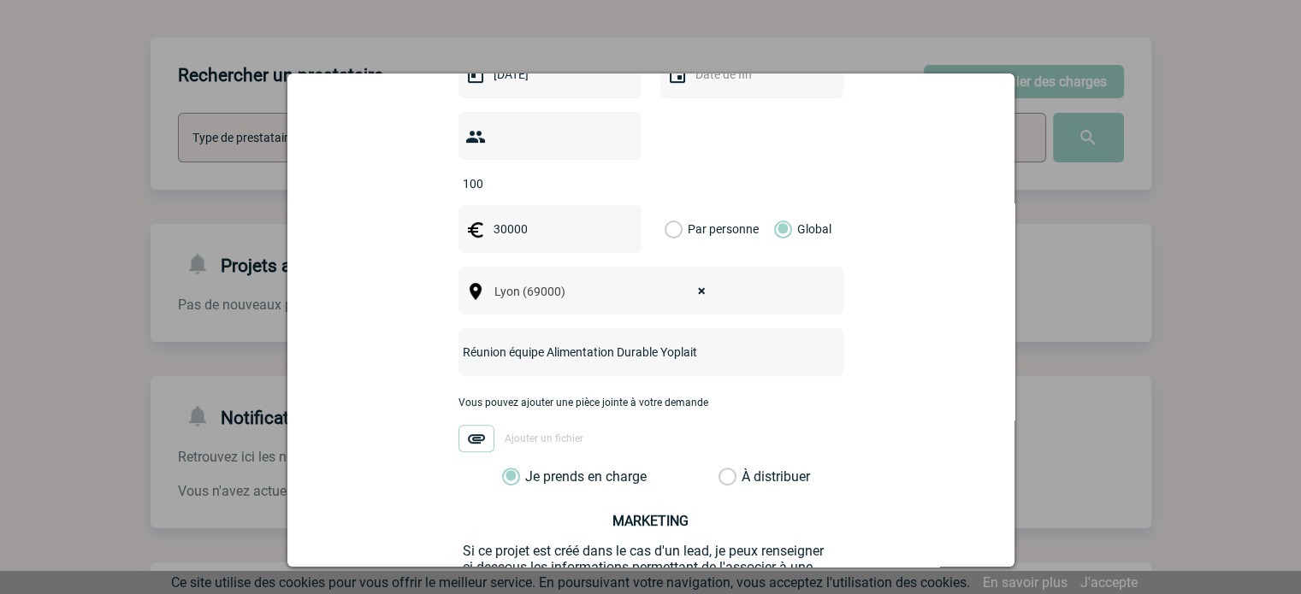
scroll to position [665, 0]
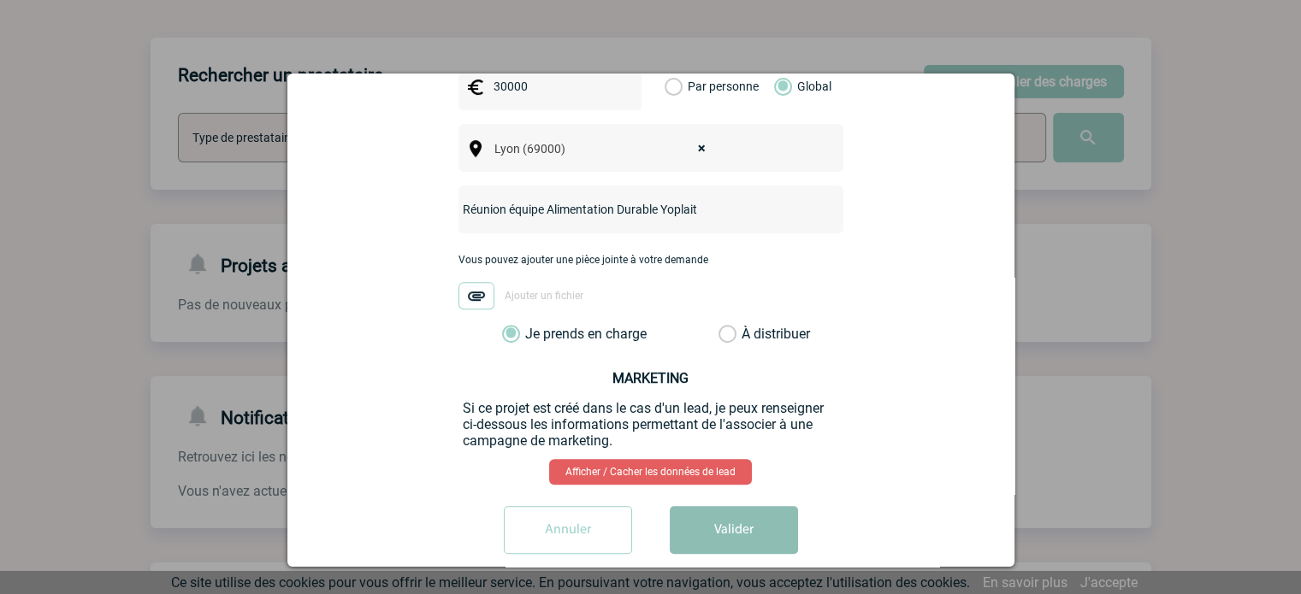
click at [759, 506] on button "Valider" at bounding box center [734, 530] width 128 height 48
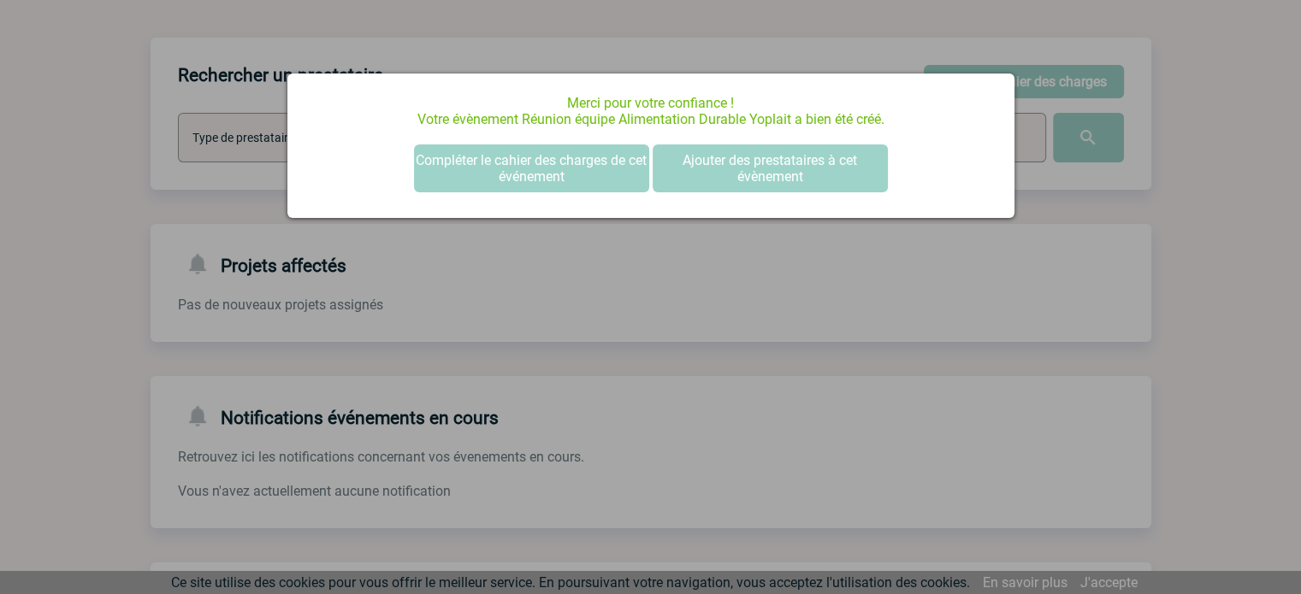
scroll to position [0, 0]
click at [664, 418] on div at bounding box center [650, 297] width 1301 height 594
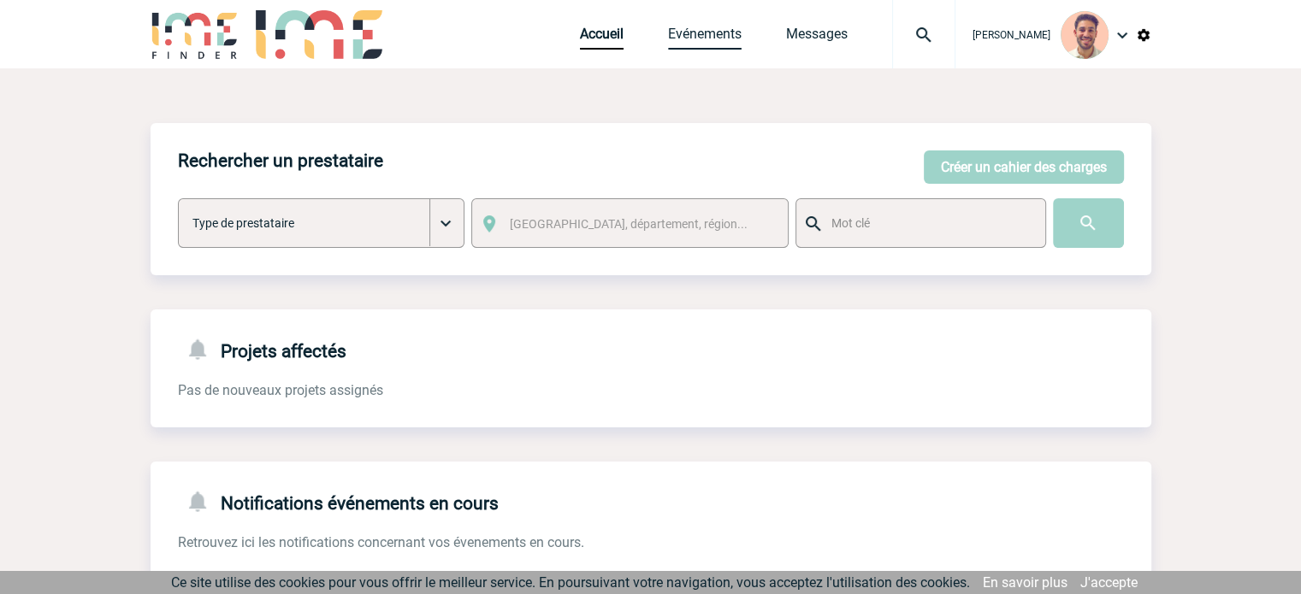
click at [663, 44] on div "Accueil Evénements Messages Projet, client Projet, client" at bounding box center [767, 34] width 375 height 68
click at [720, 44] on link "Evénements" at bounding box center [705, 38] width 74 height 24
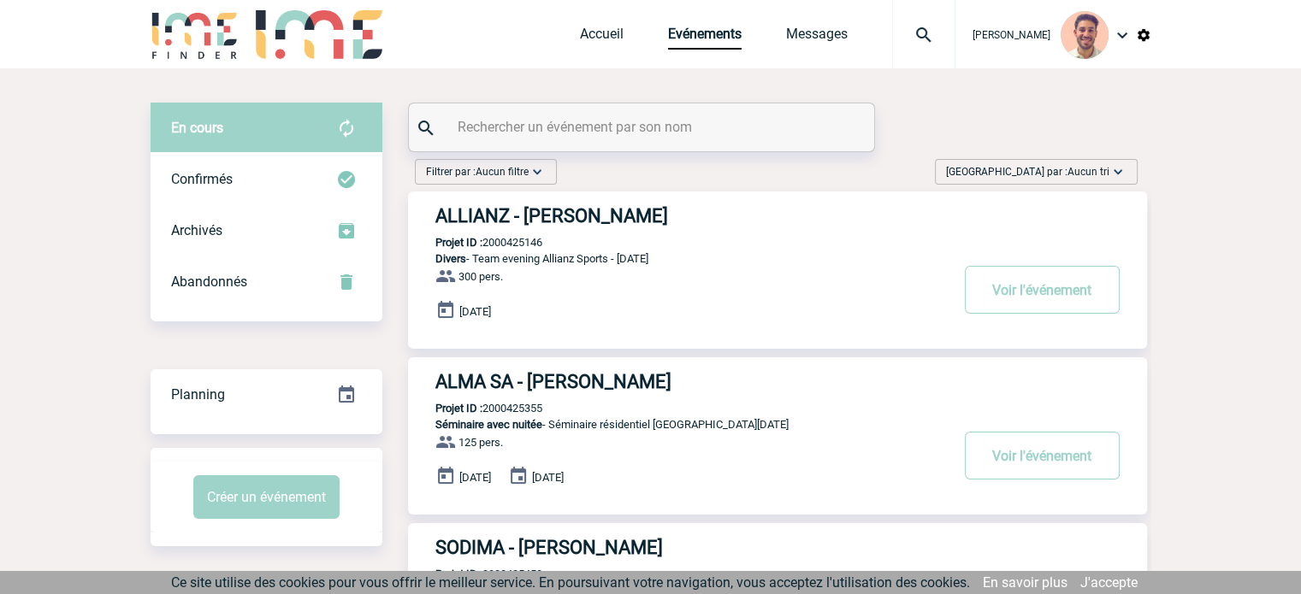
click at [489, 127] on input "text" at bounding box center [643, 127] width 381 height 25
paste input "2000425450"
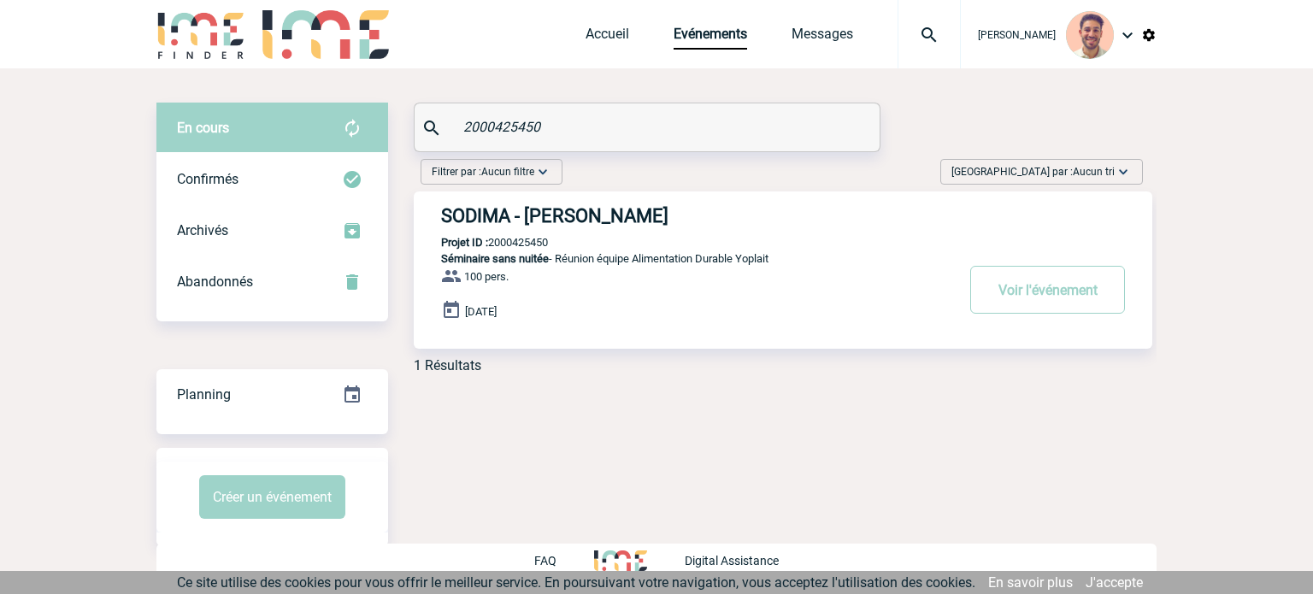
type input "2000425450"
click at [611, 211] on h3 "SODIMA - [PERSON_NAME]" at bounding box center [697, 215] width 513 height 21
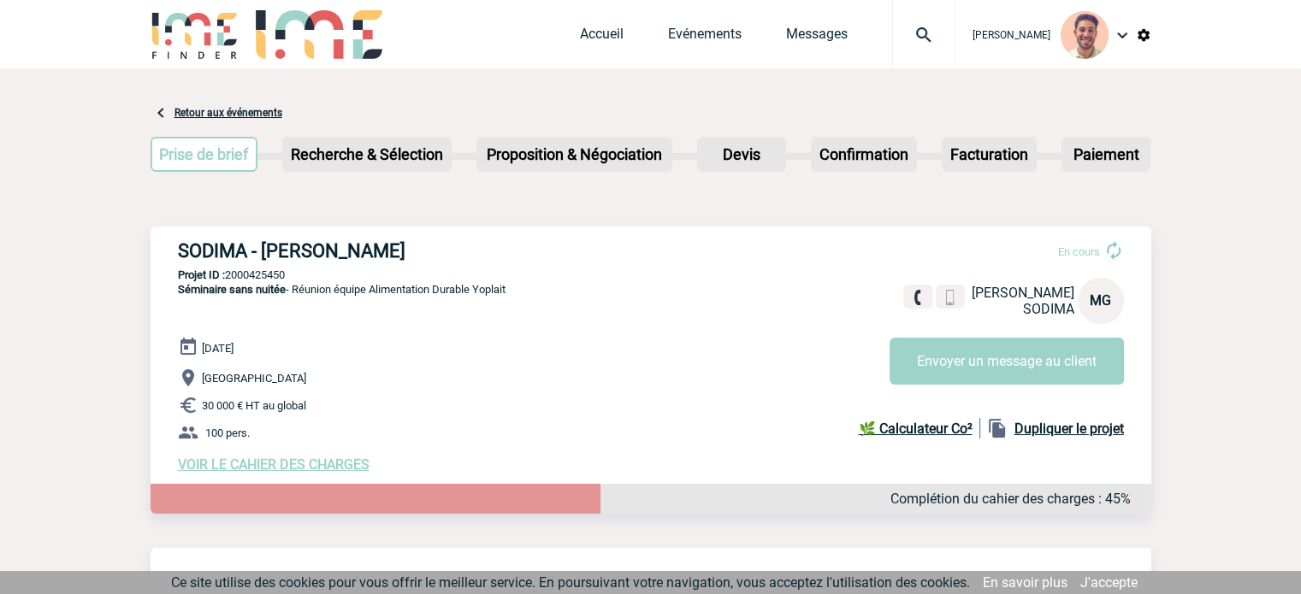
drag, startPoint x: 470, startPoint y: 263, endPoint x: 167, endPoint y: 262, distance: 303.6
click at [167, 262] on div "SODIMA - Maud GOUTTENOIRE En cours Maud GOUTTENOIRE SODIMA MG Envoyer un messag…" at bounding box center [650, 357] width 1000 height 260
drag, startPoint x: 460, startPoint y: 251, endPoint x: 404, endPoint y: 266, distance: 58.3
click at [459, 252] on h3 "SODIMA - Maud GOUTTENOIRE" at bounding box center [434, 250] width 513 height 21
click at [431, 256] on h3 "SODIMA - Maud GOUTTENOIRE" at bounding box center [434, 250] width 513 height 21
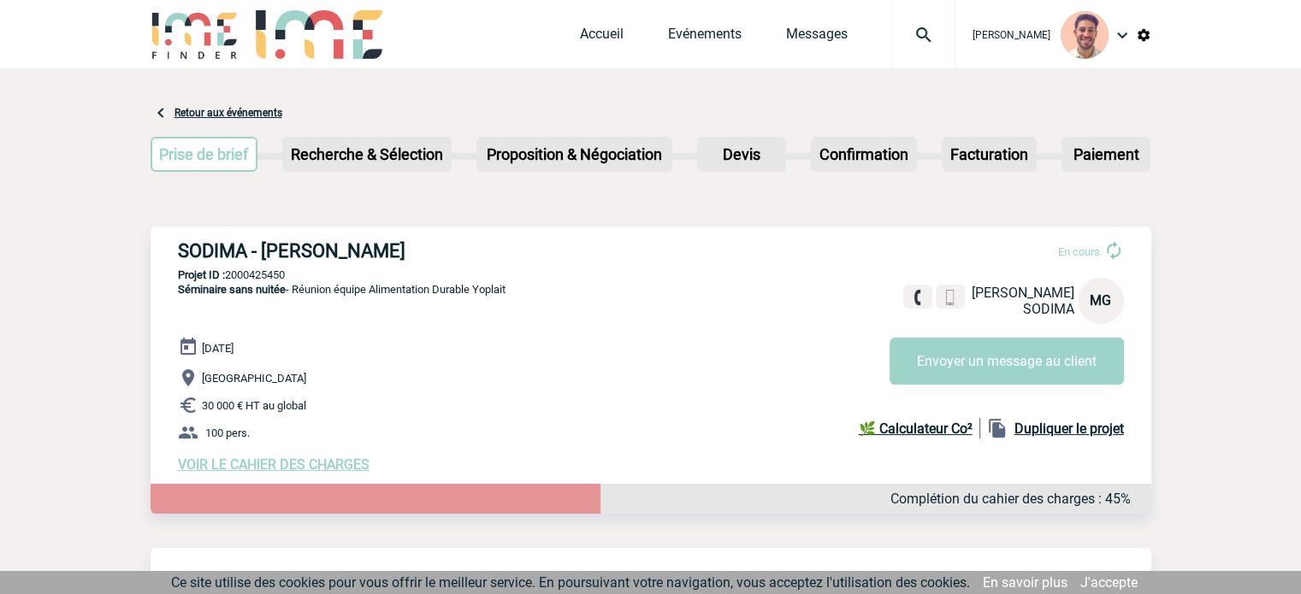
click at [436, 246] on h3 "SODIMA - Maud GOUTTENOIRE" at bounding box center [434, 250] width 513 height 21
drag, startPoint x: 441, startPoint y: 249, endPoint x: 175, endPoint y: 254, distance: 266.0
click at [175, 254] on div "SODIMA - Maud GOUTTENOIRE En cours Maud GOUTTENOIRE SODIMA MG Envoyer un messag…" at bounding box center [650, 357] width 1000 height 260
copy h3 "SODIMA - Maud GOUTTENOIRE"
drag, startPoint x: 298, startPoint y: 276, endPoint x: 229, endPoint y: 281, distance: 69.5
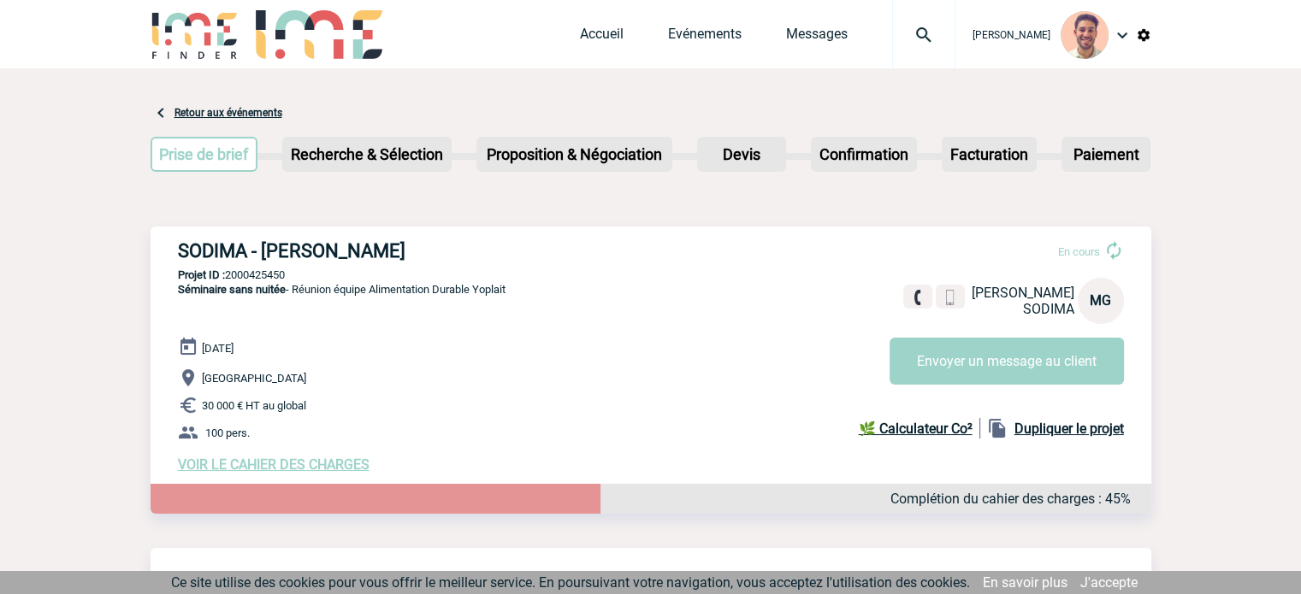
click at [229, 281] on p "Projet ID : 2000425450" at bounding box center [650, 275] width 1000 height 13
copy p "2000425450"
drag, startPoint x: 513, startPoint y: 286, endPoint x: 296, endPoint y: 302, distance: 217.7
click at [296, 302] on p "Séminaire sans nuitée - Réunion équipe Alimentation Durable Yoplait" at bounding box center [327, 309] width 355 height 55
copy span "Réunion équipe Alimentation Durable Yoplait"
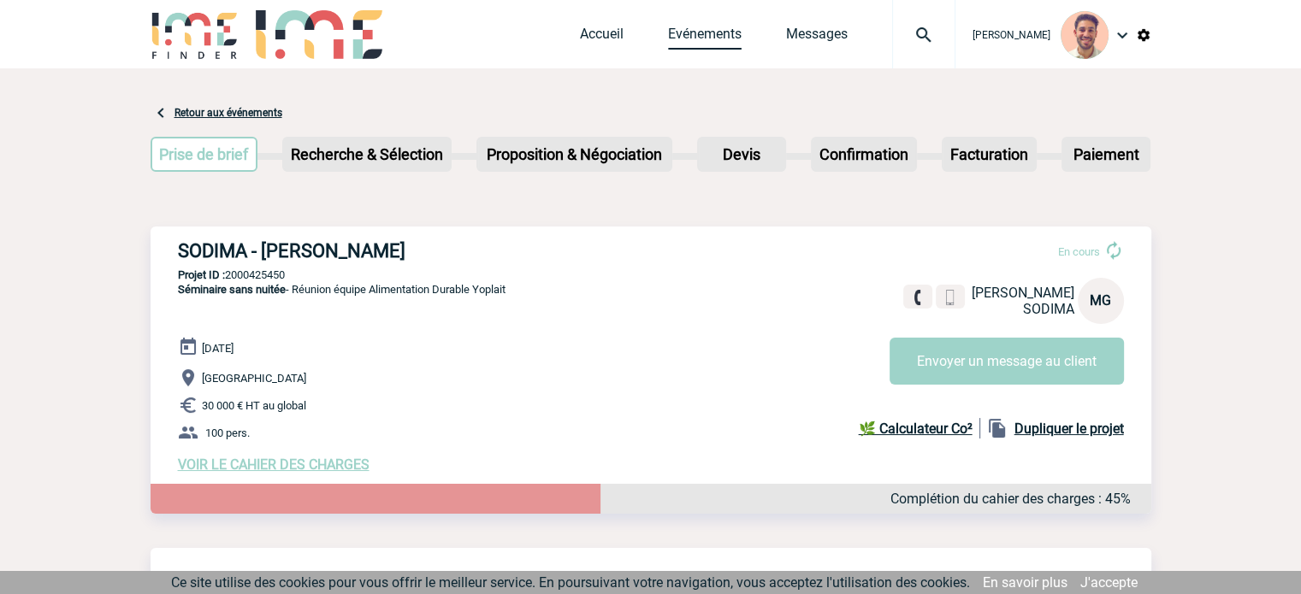
click at [691, 44] on link "Evénements" at bounding box center [705, 38] width 74 height 24
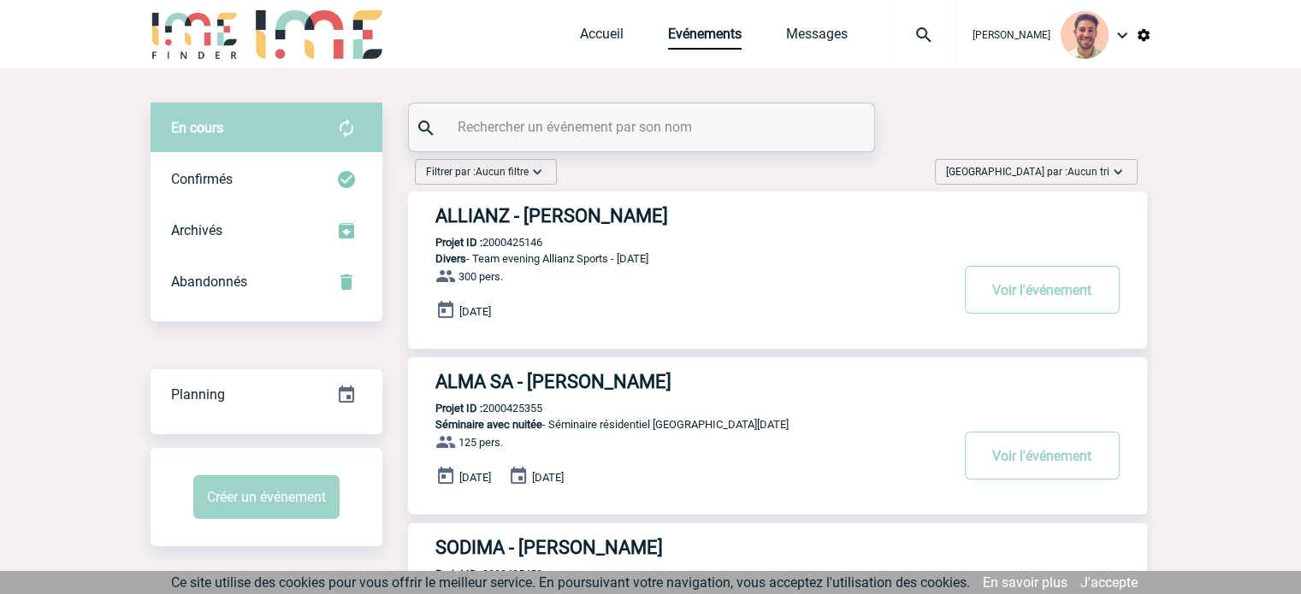
click at [578, 115] on input "text" at bounding box center [643, 127] width 381 height 25
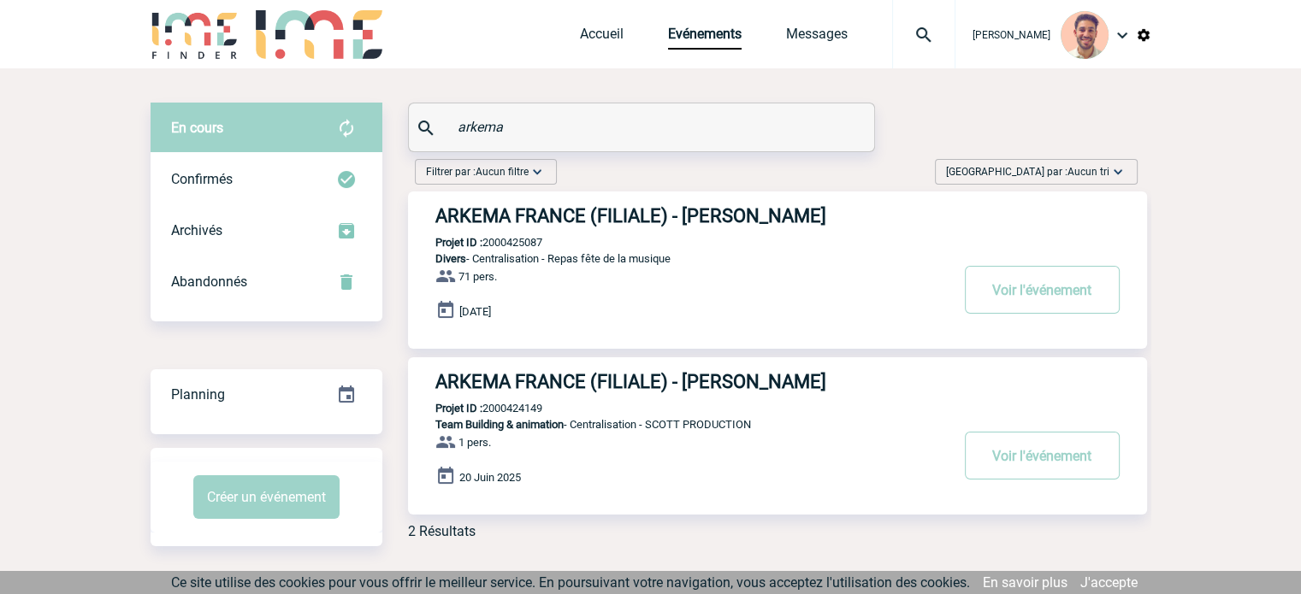
type input "arkema"
drag, startPoint x: 553, startPoint y: 245, endPoint x: 534, endPoint y: 249, distance: 19.1
click at [542, 245] on p "Projet ID : 2000425087" at bounding box center [475, 242] width 134 height 13
click at [554, 245] on div "ARKEMA FRANCE (FILIALE) - [PERSON_NAME] Projet ID : 2000425087 Divers - Central…" at bounding box center [777, 270] width 739 height 157
drag, startPoint x: 551, startPoint y: 242, endPoint x: 487, endPoint y: 245, distance: 64.2
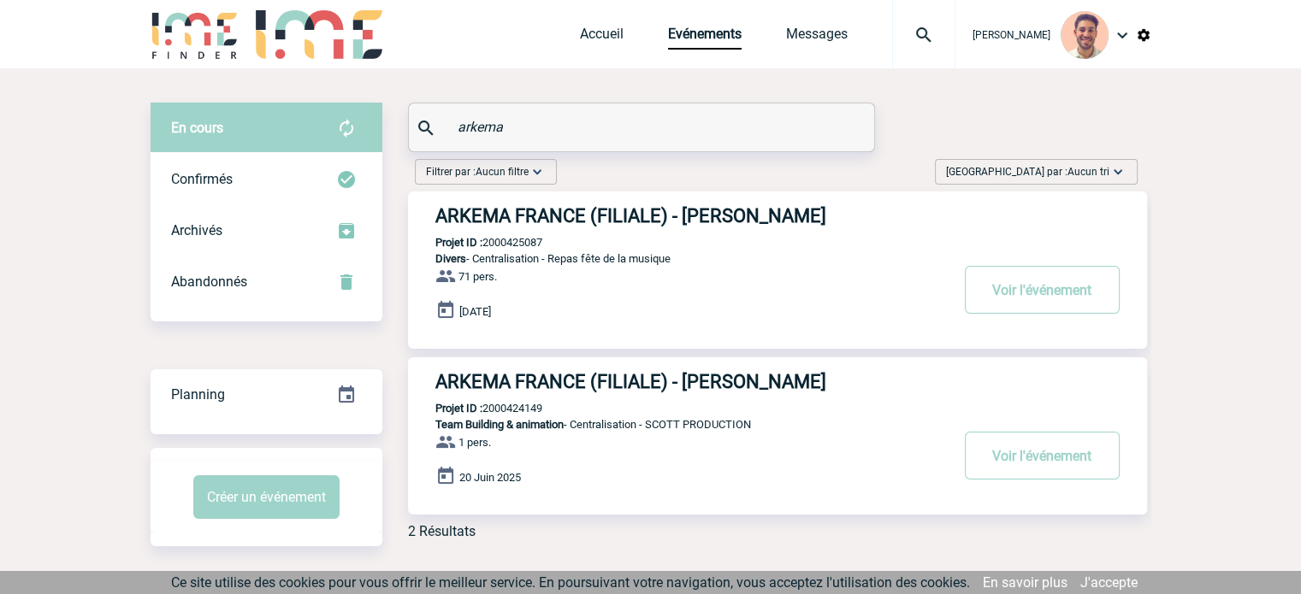
click at [487, 245] on div "ARKEMA FRANCE (FILIALE) - [PERSON_NAME] Projet ID : 2000425087 Divers - Central…" at bounding box center [777, 270] width 739 height 157
copy p "2000425087"
click at [681, 169] on div "Filtrer par : Aucun filtre Aucun filtre Prise de brief Recherche & Sélection Pr…" at bounding box center [776, 175] width 736 height 32
drag, startPoint x: 551, startPoint y: 410, endPoint x: 488, endPoint y: 407, distance: 62.5
click at [483, 408] on div "ARKEMA FRANCE (FILIALE) - [PERSON_NAME] Projet ID : 2000424149 Team Building & …" at bounding box center [777, 435] width 739 height 157
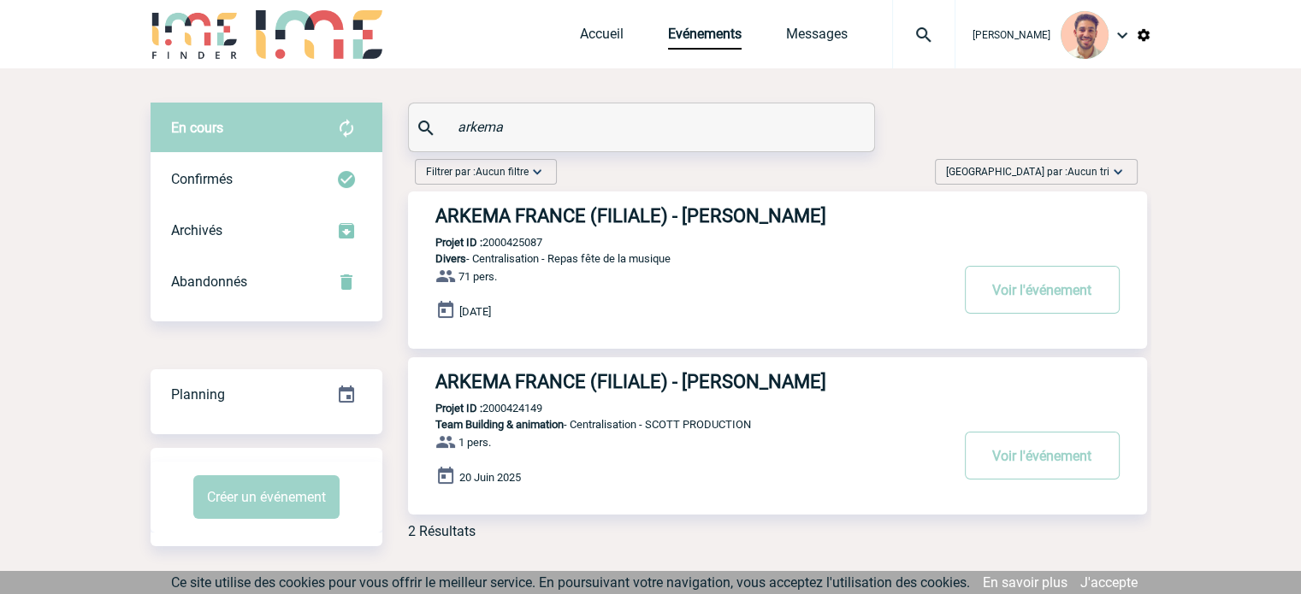
copy p "2000424149"
click at [557, 409] on div "ARKEMA FRANCE (FILIALE) - [PERSON_NAME] Projet ID : 2000424149 Team Building & …" at bounding box center [777, 435] width 739 height 157
drag, startPoint x: 553, startPoint y: 410, endPoint x: 483, endPoint y: 406, distance: 70.2
click at [483, 406] on div "ARKEMA FRANCE (FILIALE) - [PERSON_NAME] Projet ID : 2000424149 Team Building & …" at bounding box center [777, 435] width 739 height 157
